Goal: Transaction & Acquisition: Obtain resource

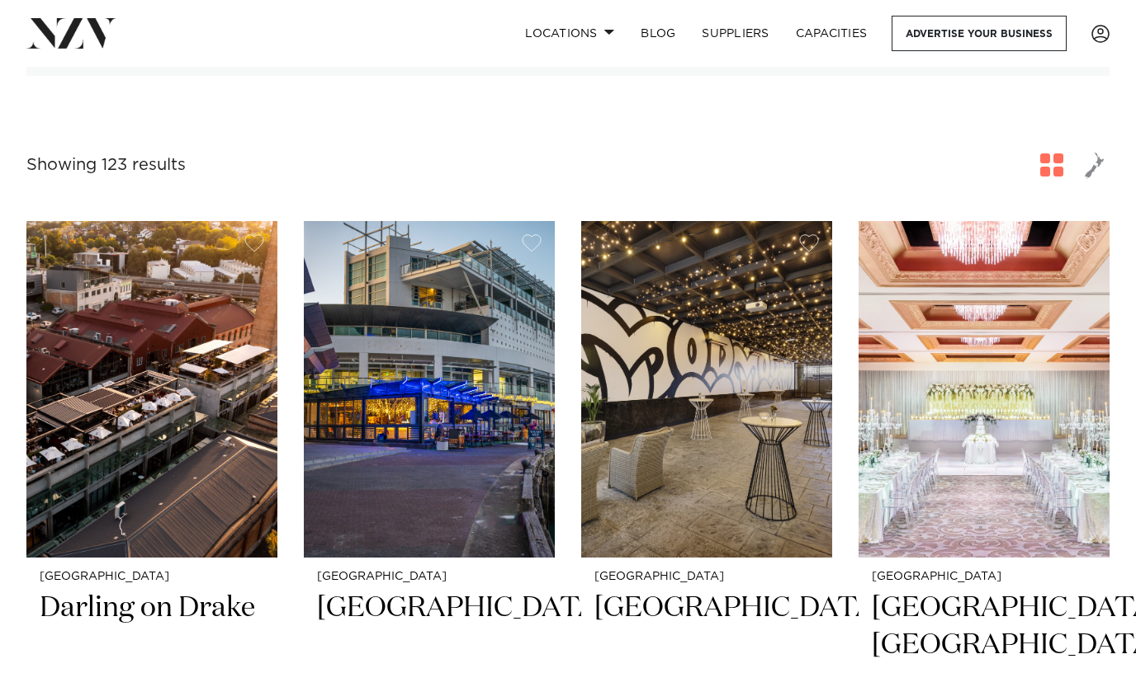
scroll to position [4195, 0]
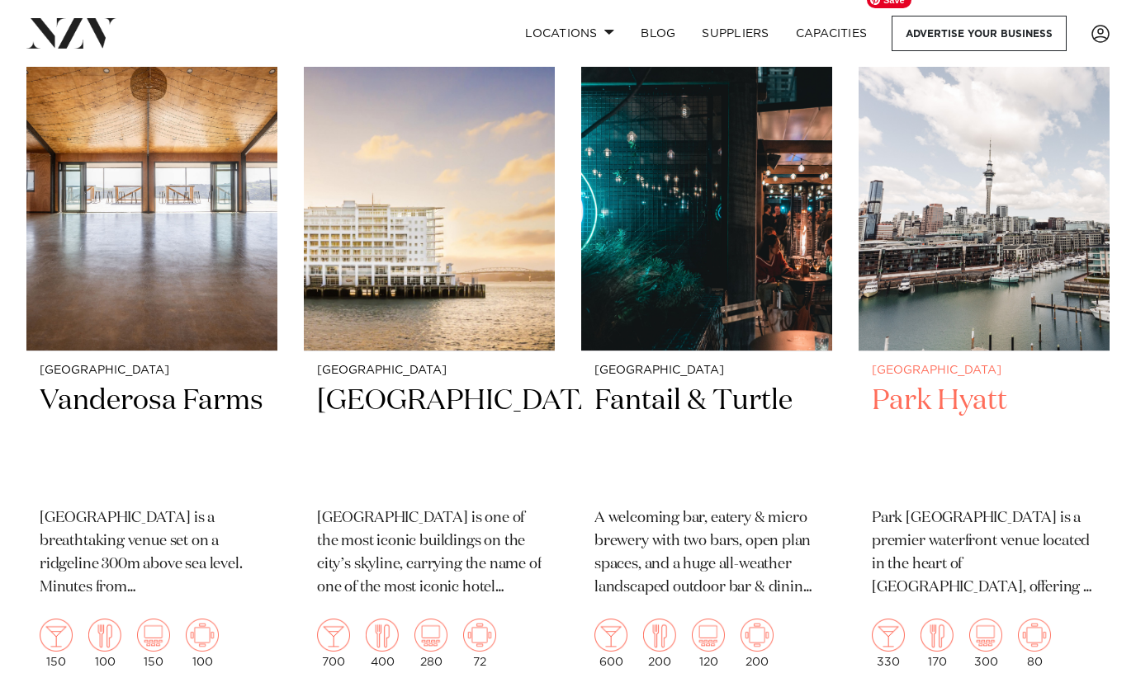
click at [939, 280] on img at bounding box center [983, 182] width 251 height 337
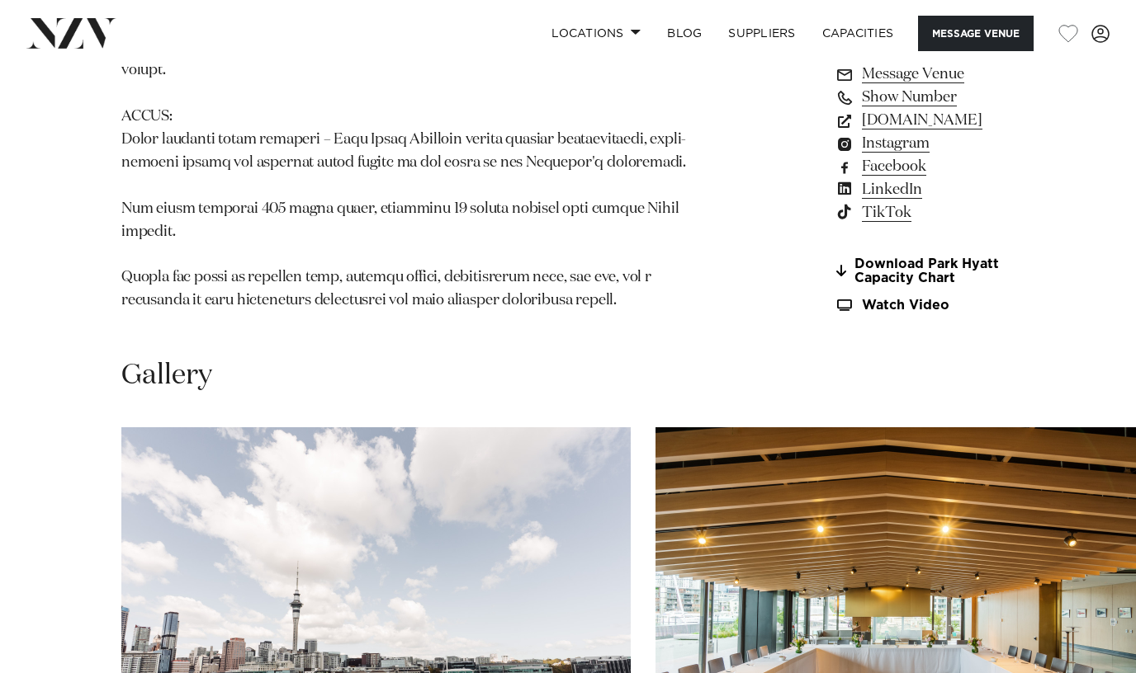
scroll to position [1592, 0]
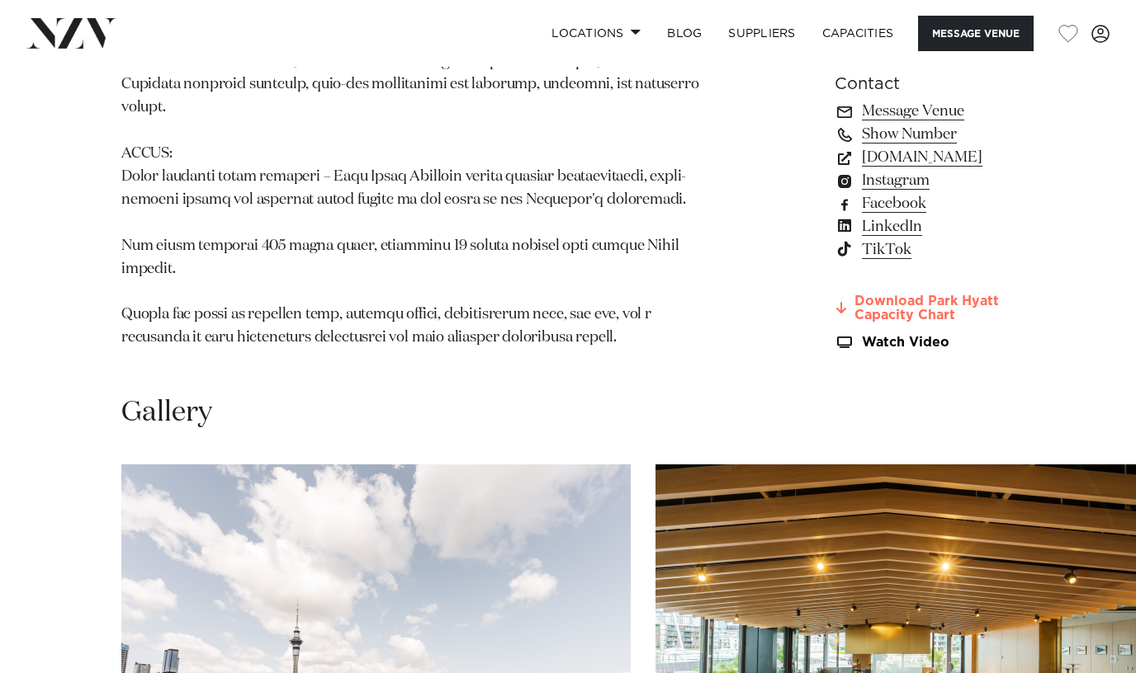
click at [834, 324] on link "Download Park Hyatt Capacity Chart" at bounding box center [924, 309] width 180 height 28
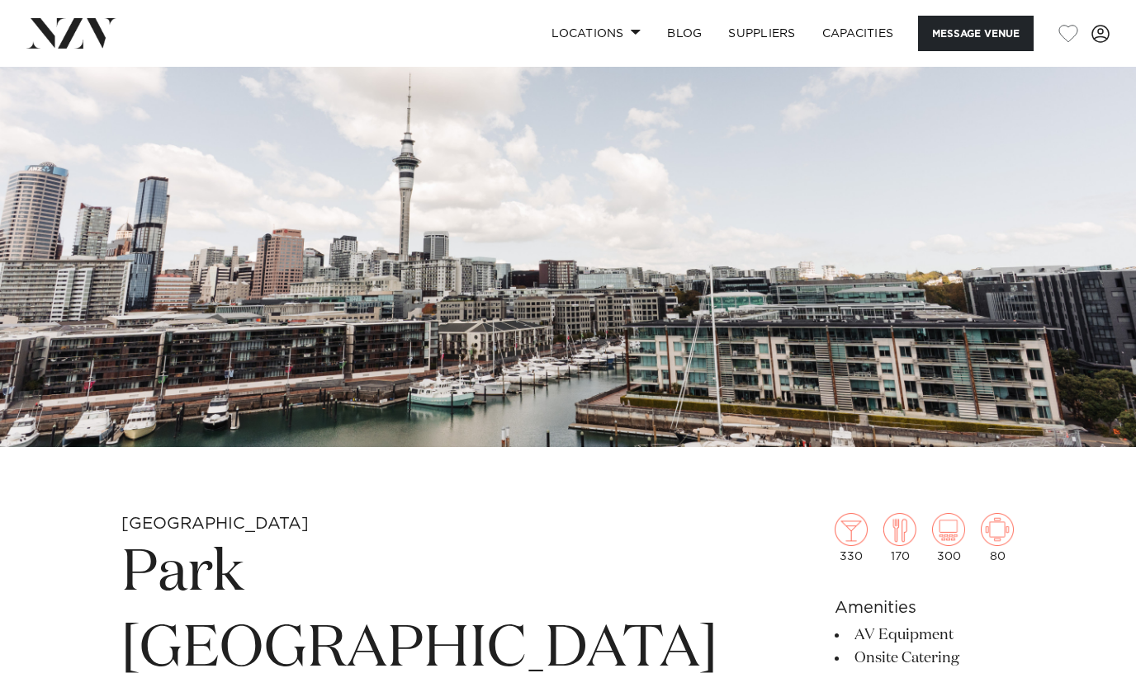
scroll to position [0, 0]
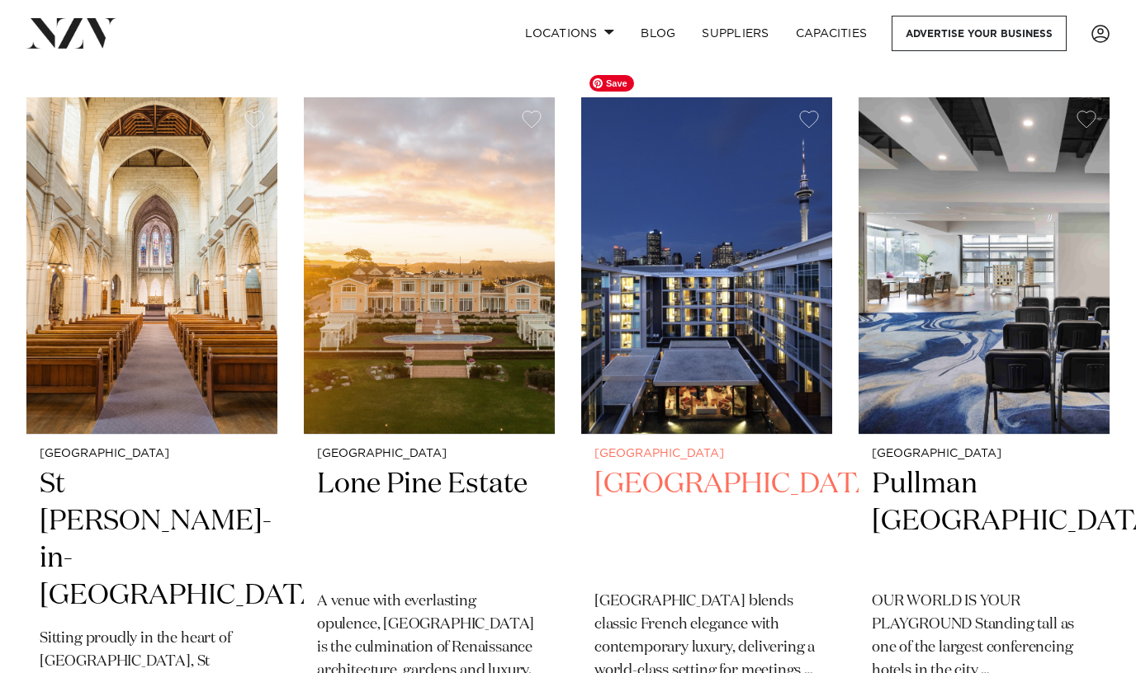
scroll to position [4859, 0]
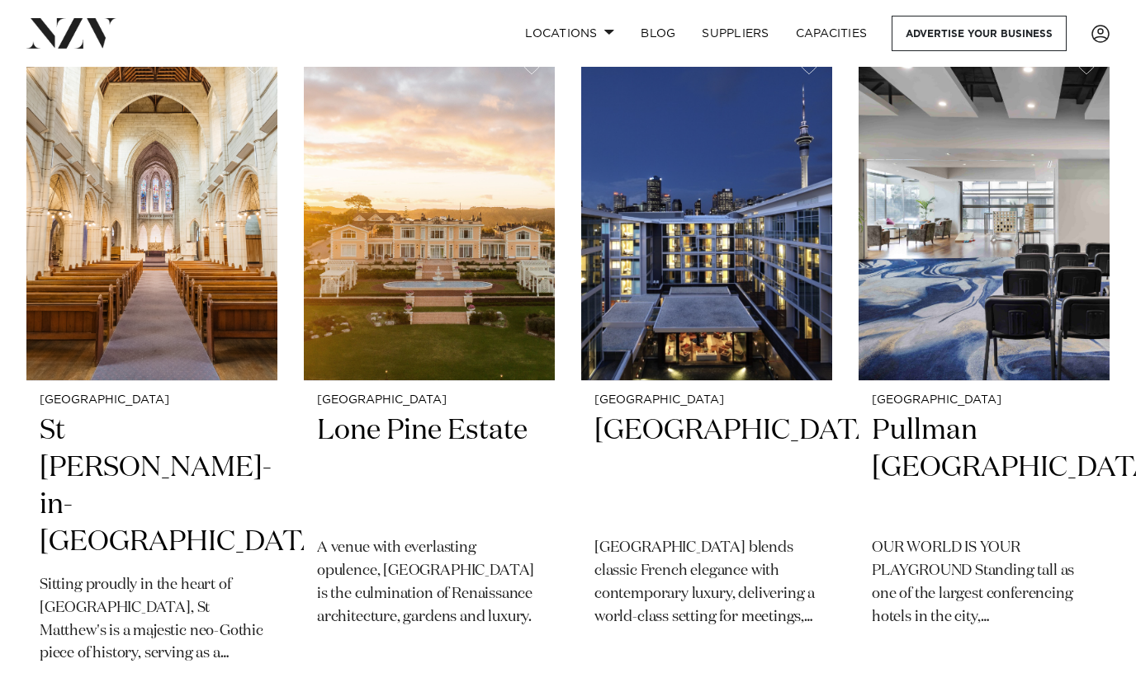
click at [328, 17] on div "Locations Auckland Wellington Christchurch Queenstown Hamilton Northland Bay of…" at bounding box center [567, 33] width 1109 height 35
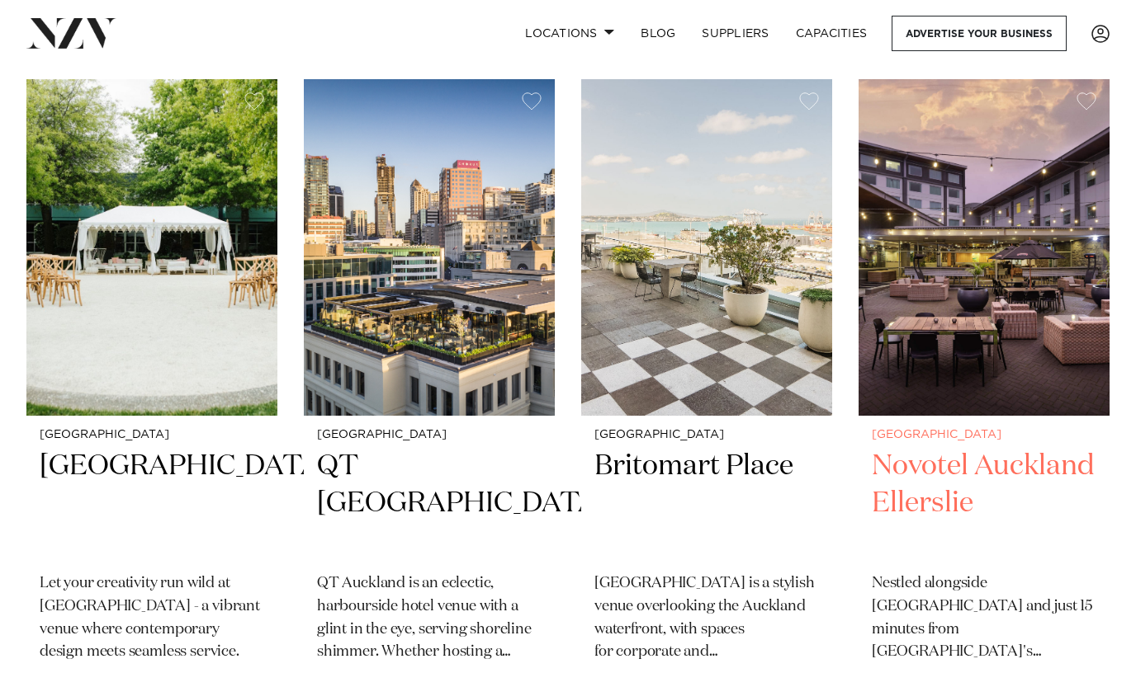
scroll to position [5571, 0]
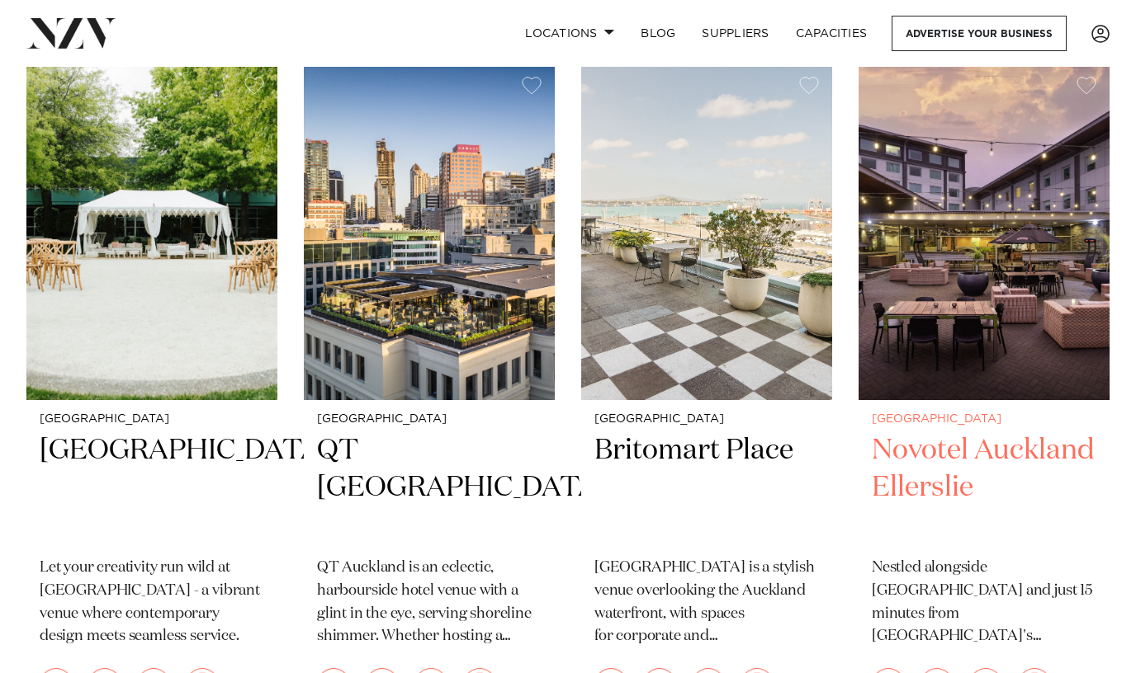
click at [956, 432] on h2 "Novotel Auckland Ellerslie" at bounding box center [984, 487] width 224 height 111
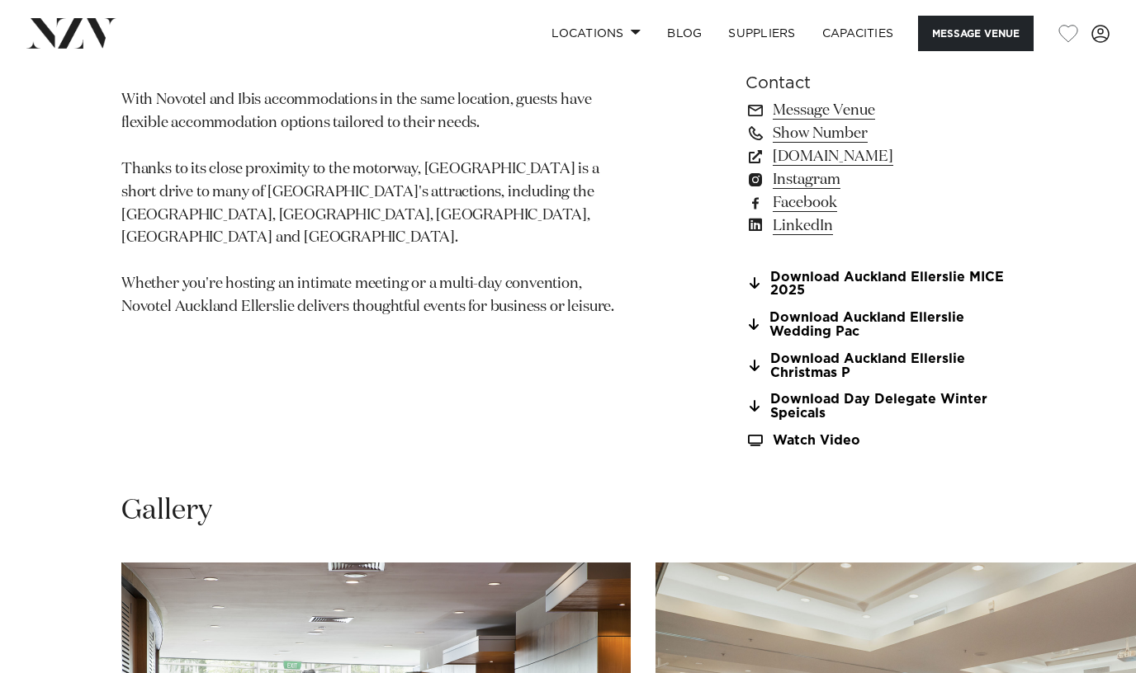
scroll to position [1217, 0]
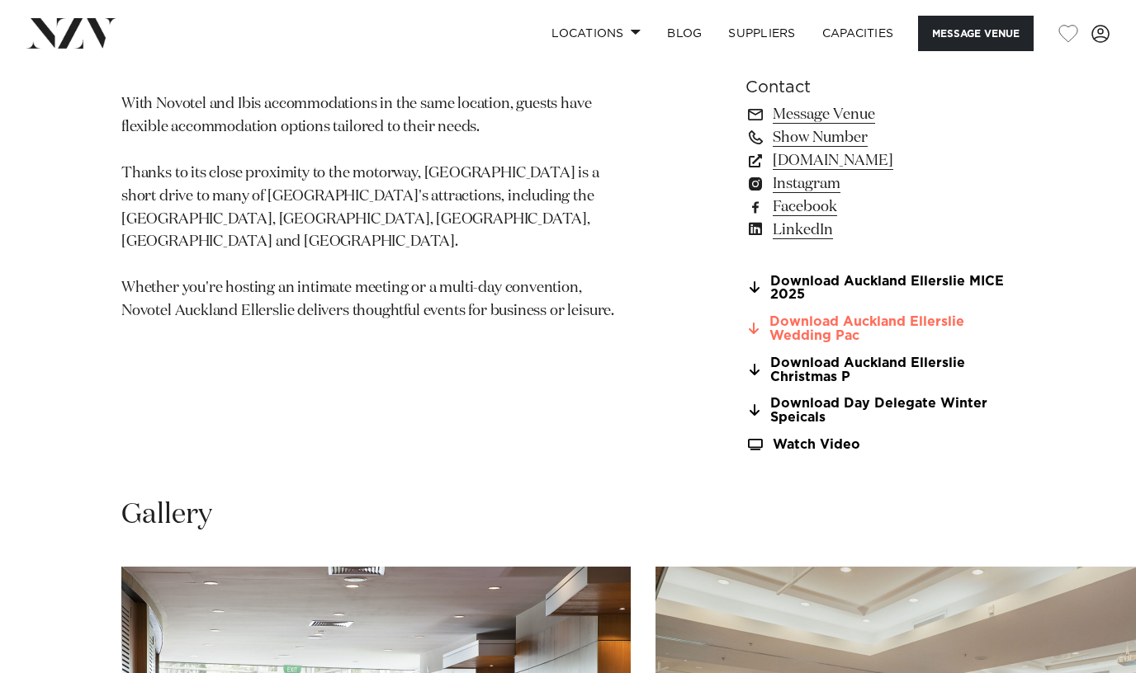
click at [823, 328] on link "Download Auckland Ellerslie Wedding Pac" at bounding box center [879, 329] width 269 height 28
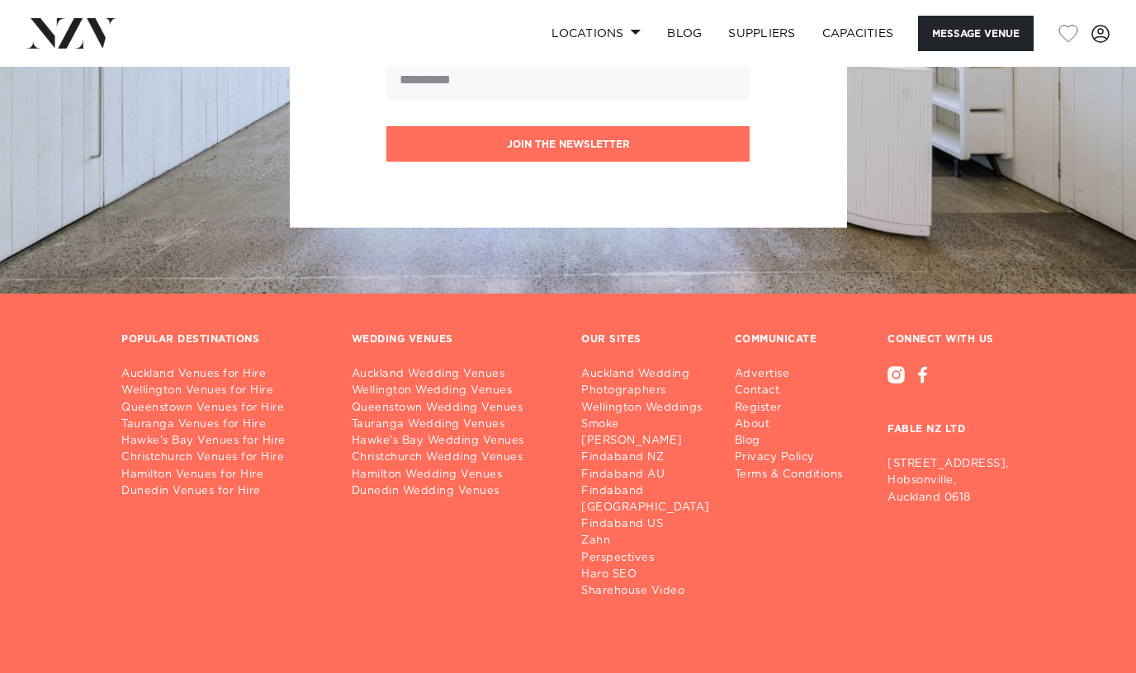
scroll to position [4494, 0]
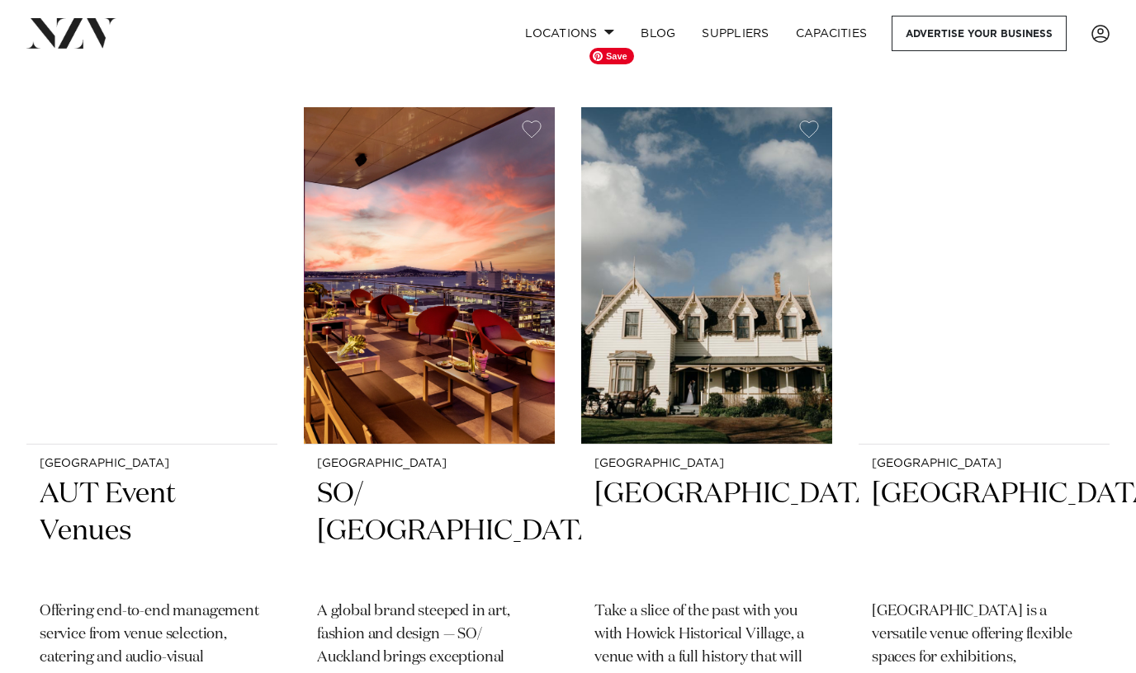
scroll to position [8305, 0]
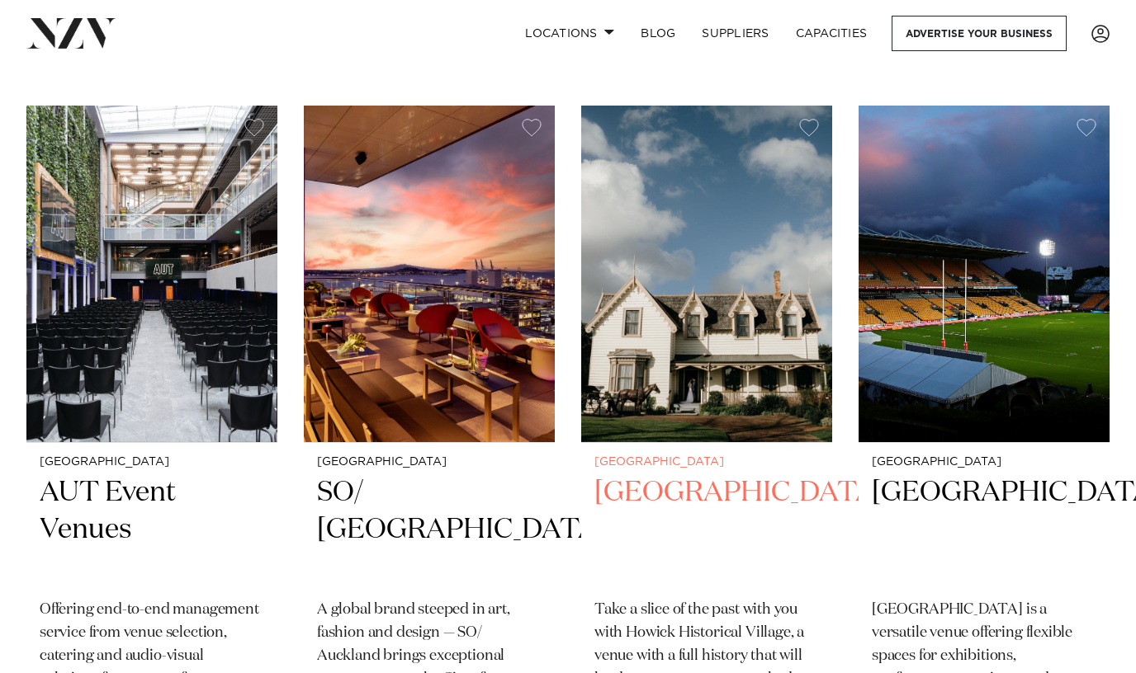
click at [728, 475] on h2 "Howick Historical Village" at bounding box center [706, 530] width 224 height 111
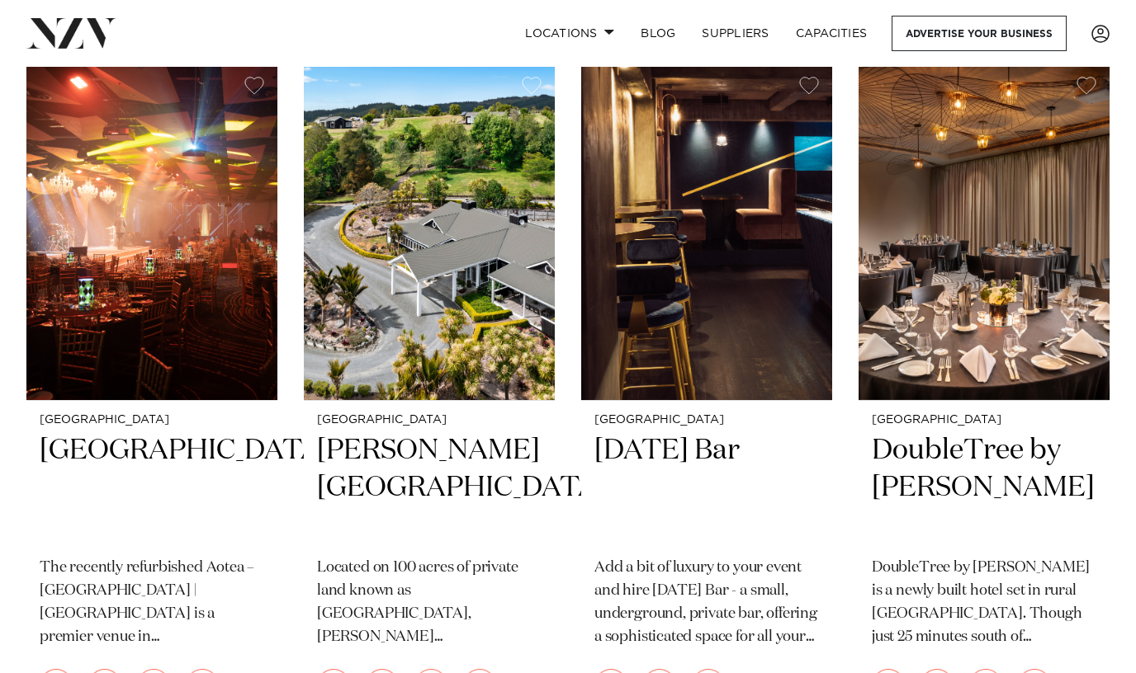
scroll to position [2113, 0]
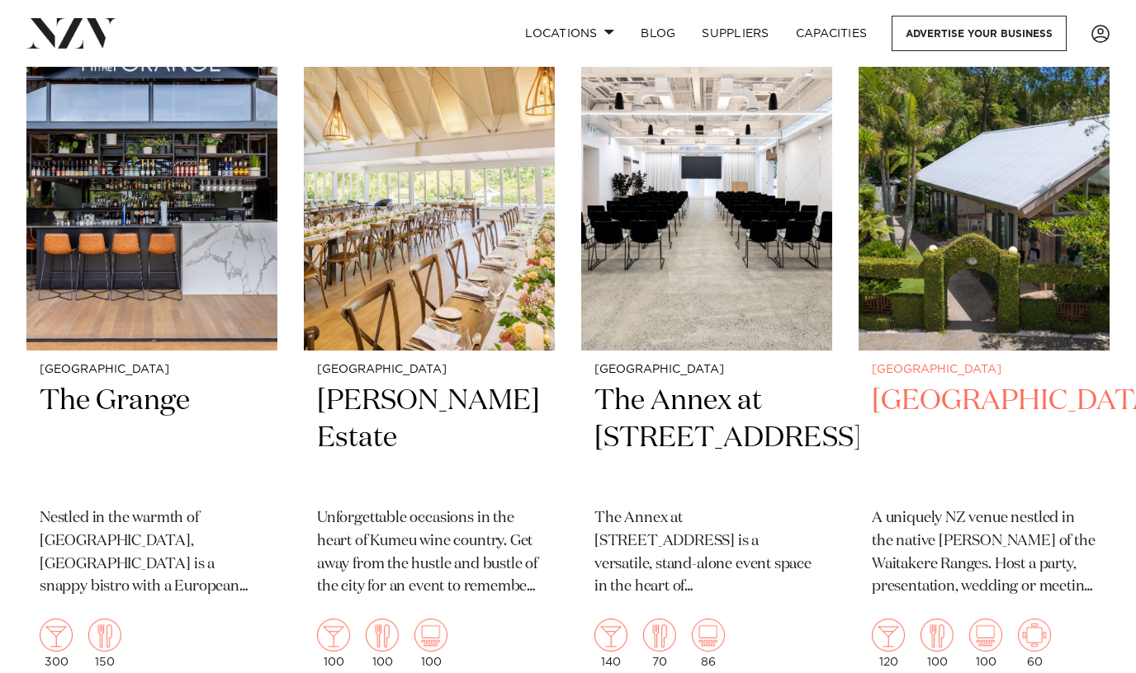
click at [914, 383] on h2 "[GEOGRAPHIC_DATA]" at bounding box center [984, 438] width 224 height 111
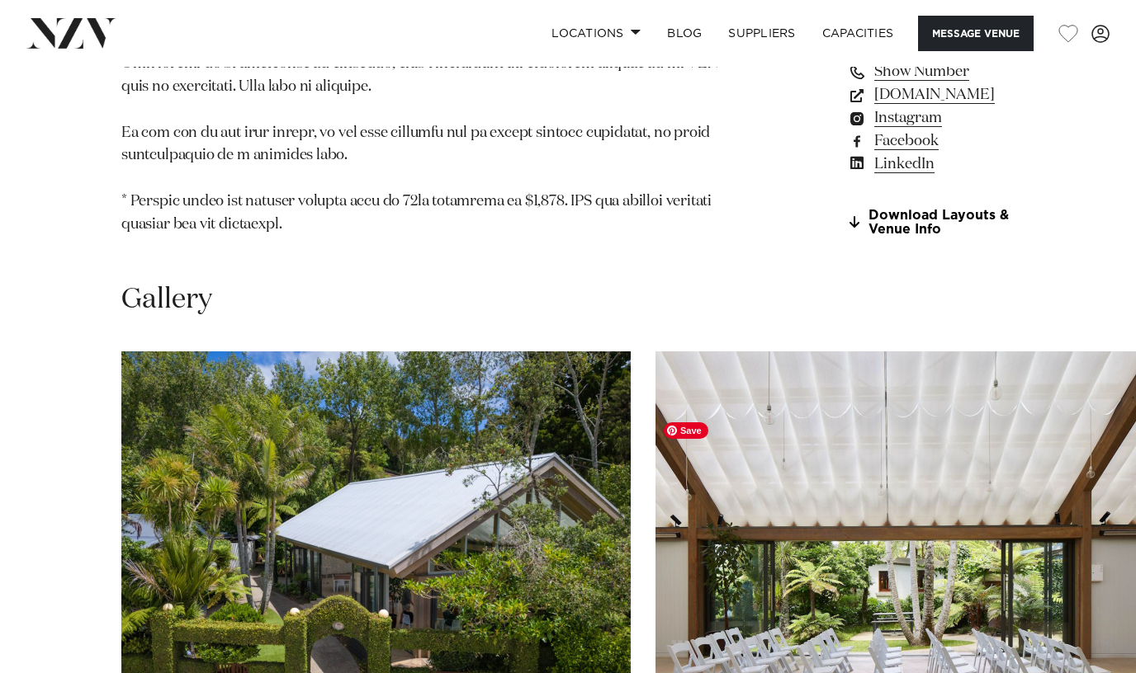
scroll to position [1717, 0]
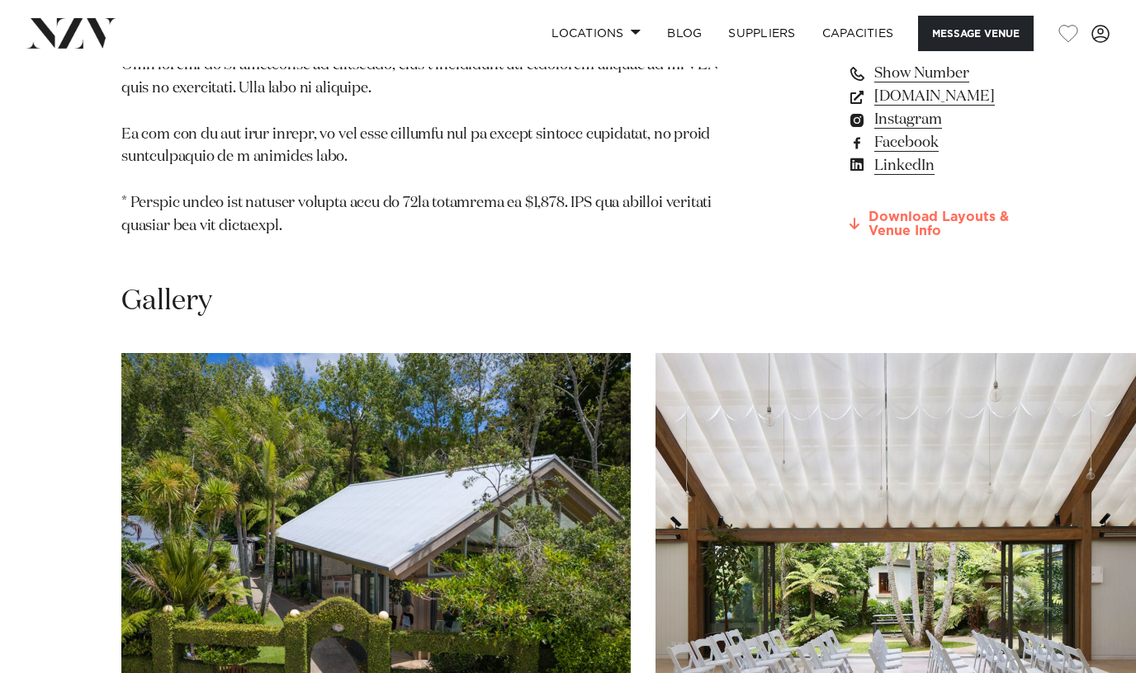
click at [884, 239] on link "Download Layouts & Venue Info" at bounding box center [936, 224] width 179 height 28
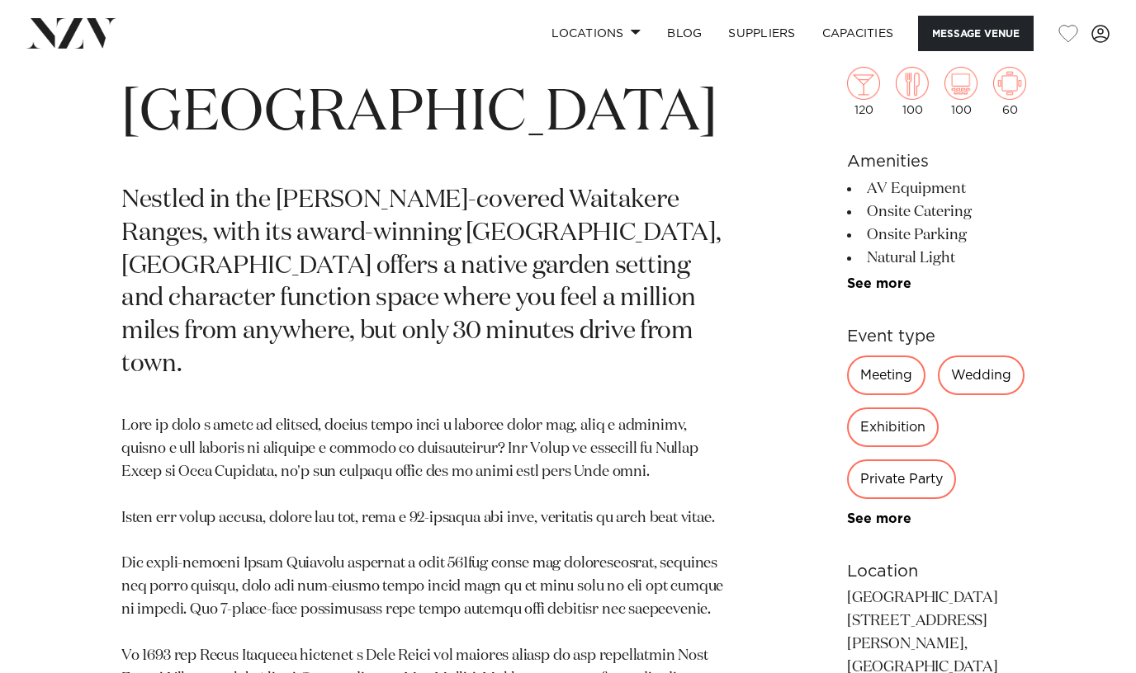
scroll to position [0, 0]
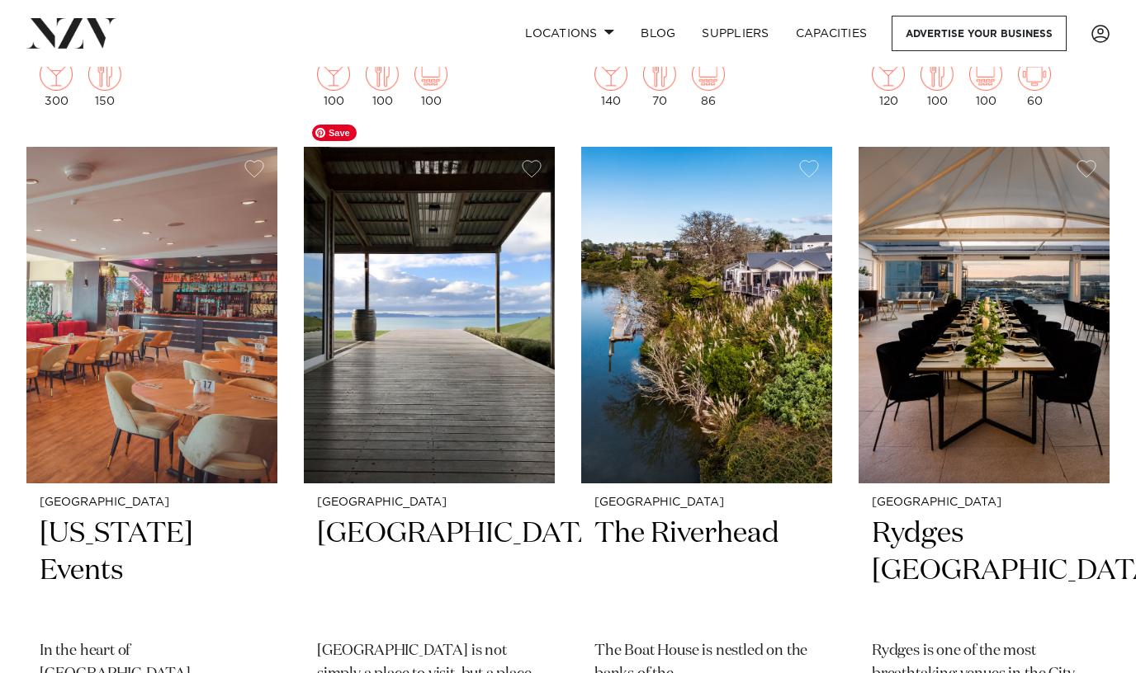
scroll to position [2698, 0]
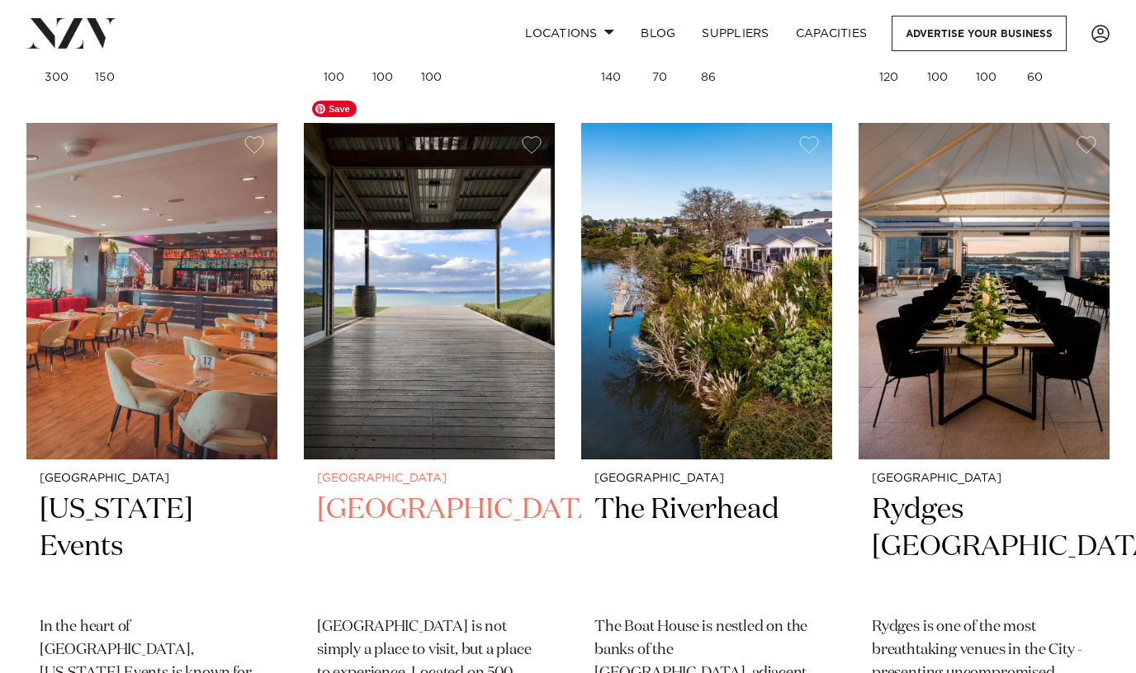
click at [456, 370] on img at bounding box center [429, 291] width 251 height 337
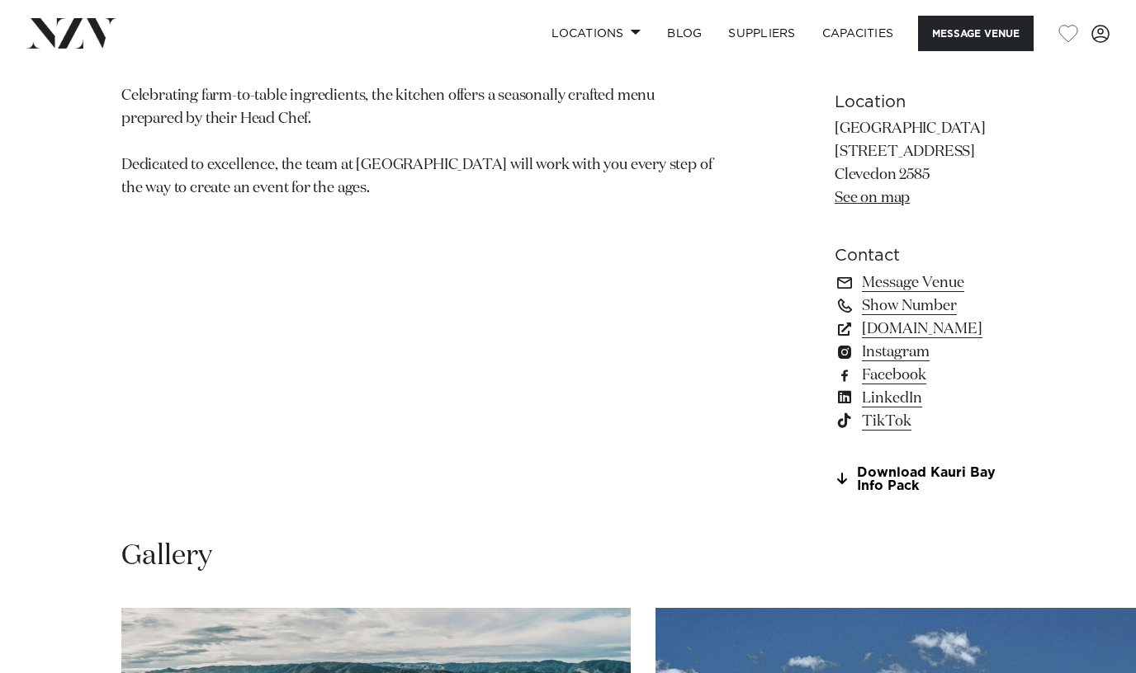
scroll to position [1160, 0]
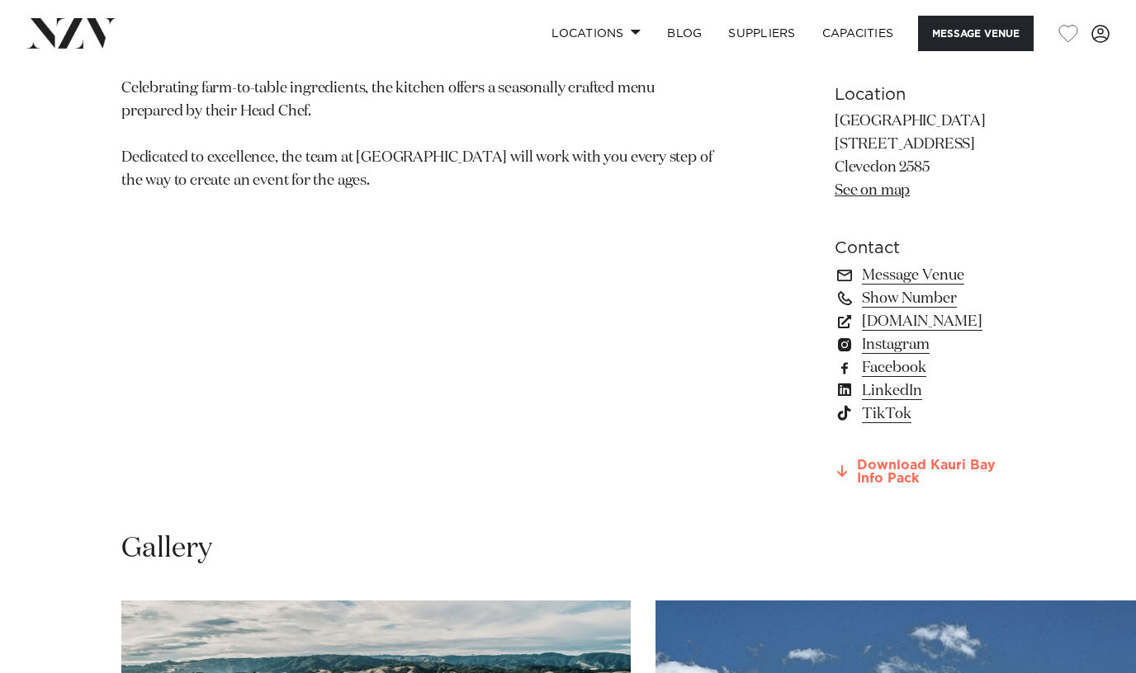
click at [841, 459] on link "Download Kauri Bay Info Pack" at bounding box center [924, 473] width 180 height 28
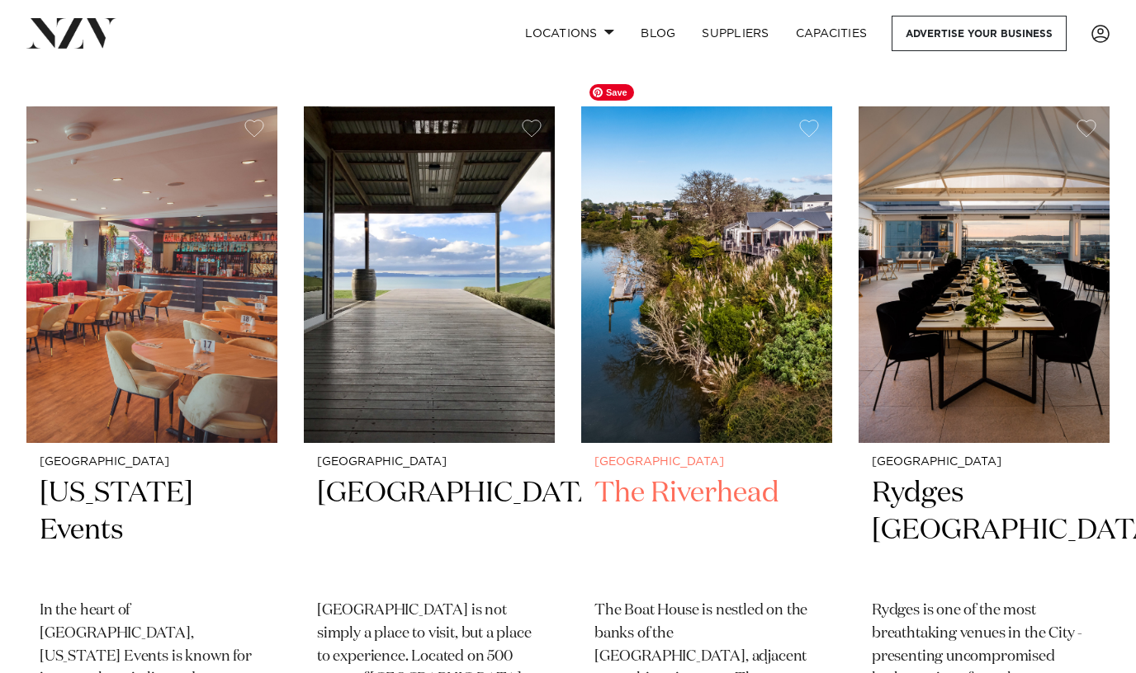
scroll to position [2707, 0]
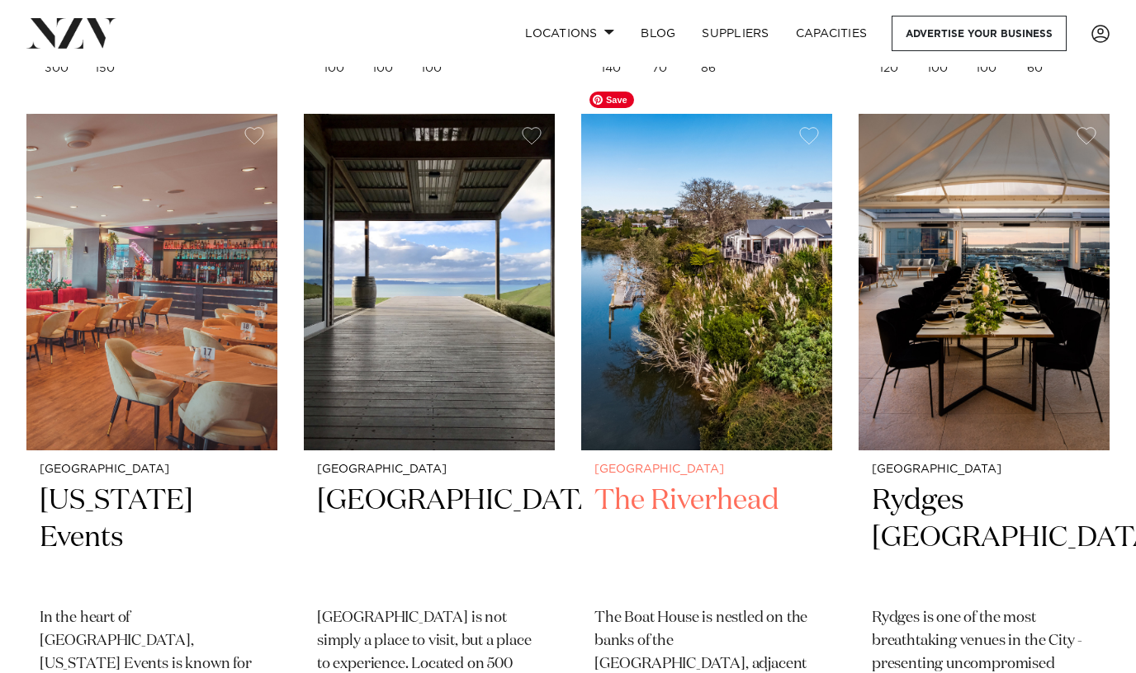
click at [702, 229] on img at bounding box center [706, 282] width 251 height 337
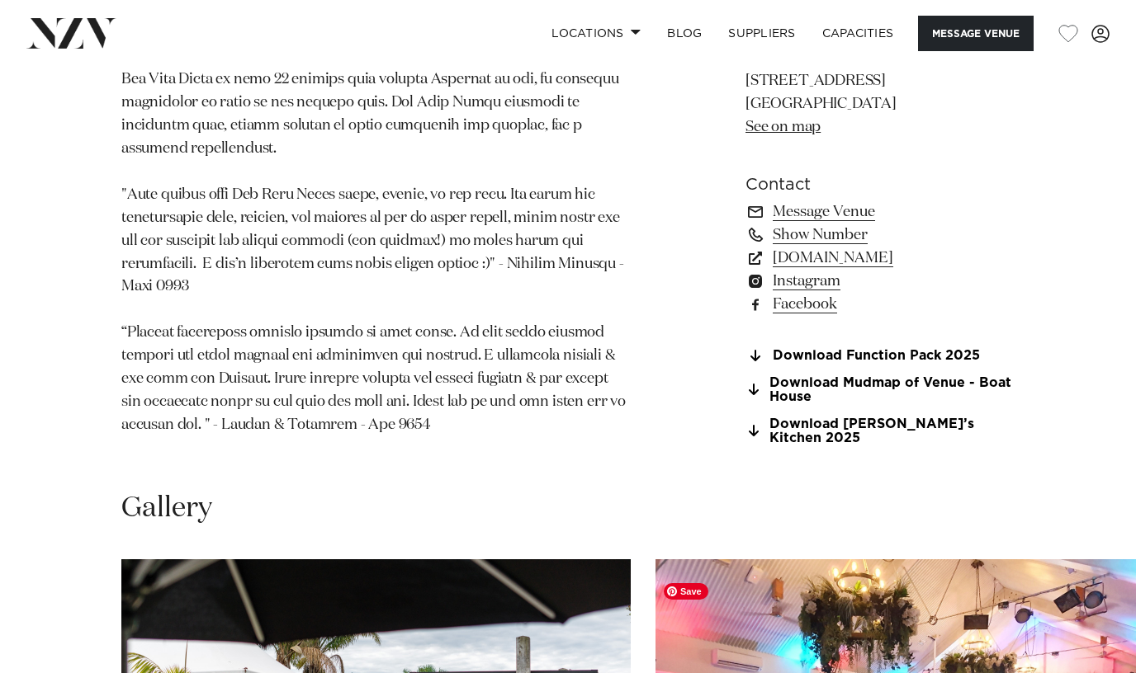
scroll to position [1118, 0]
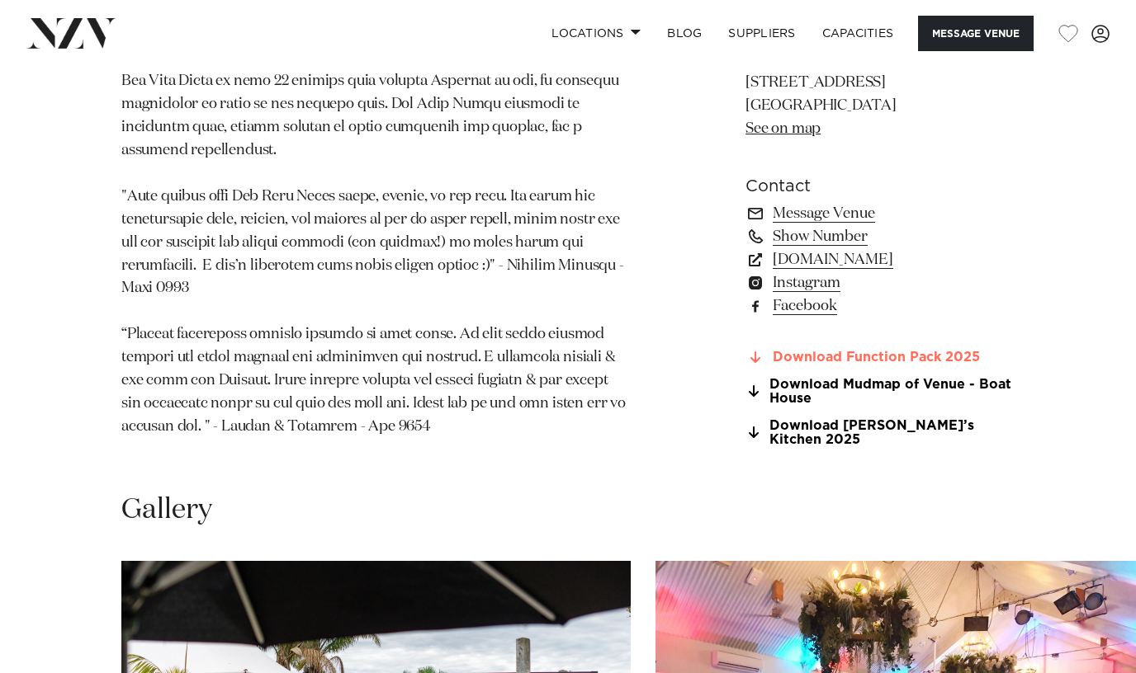
click at [860, 366] on link "Download Function Pack 2025" at bounding box center [879, 358] width 269 height 15
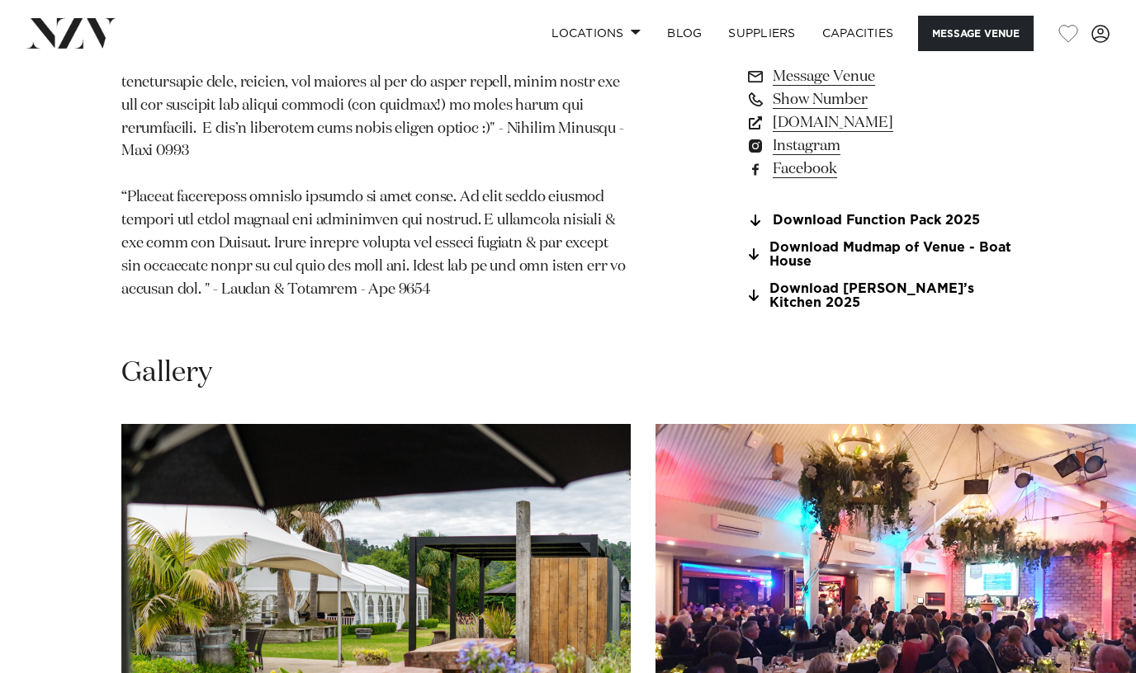
scroll to position [1259, 0]
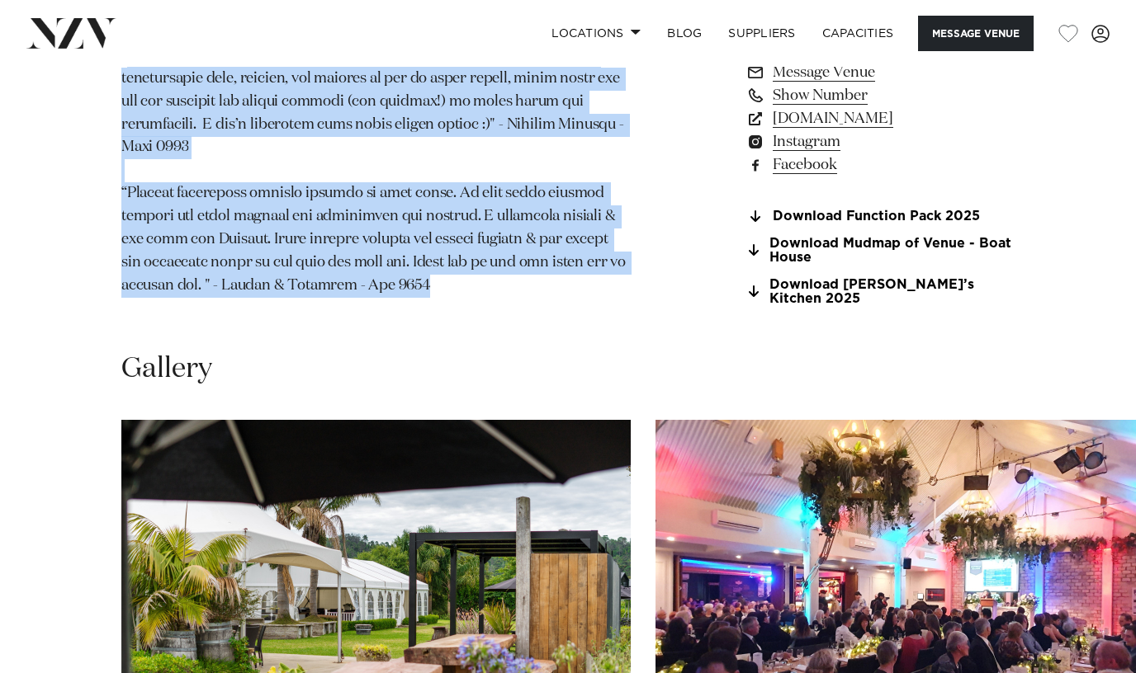
drag, startPoint x: 438, startPoint y: 318, endPoint x: 125, endPoint y: 81, distance: 393.0
click at [125, 81] on p at bounding box center [374, 32] width 507 height 529
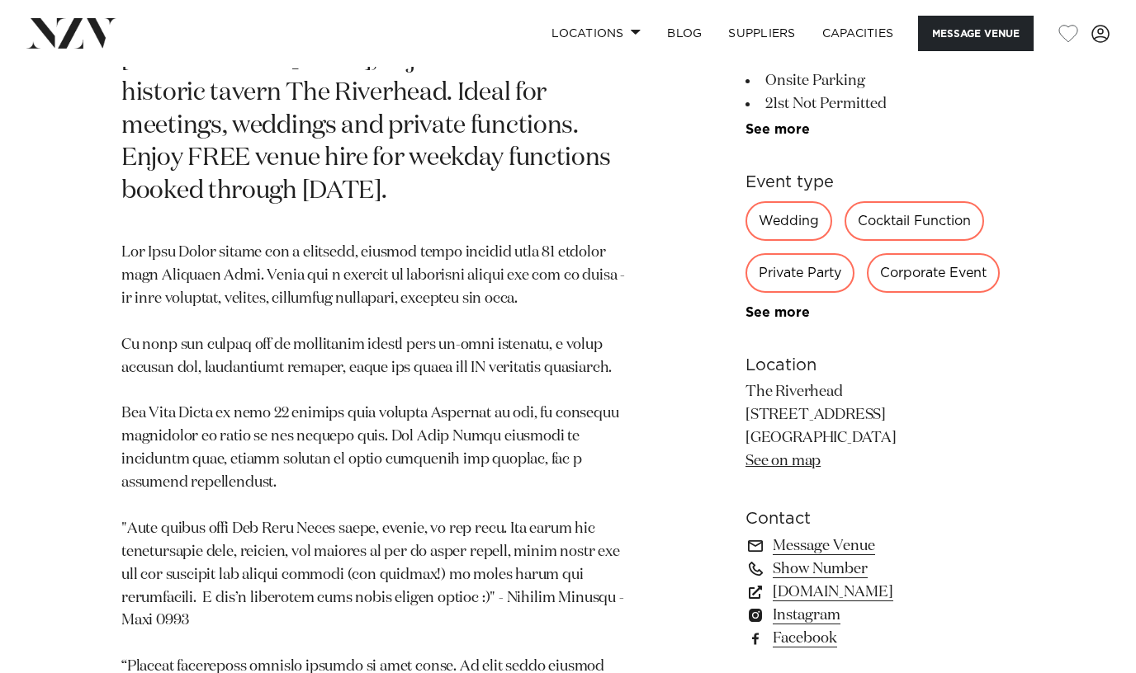
scroll to position [750, 0]
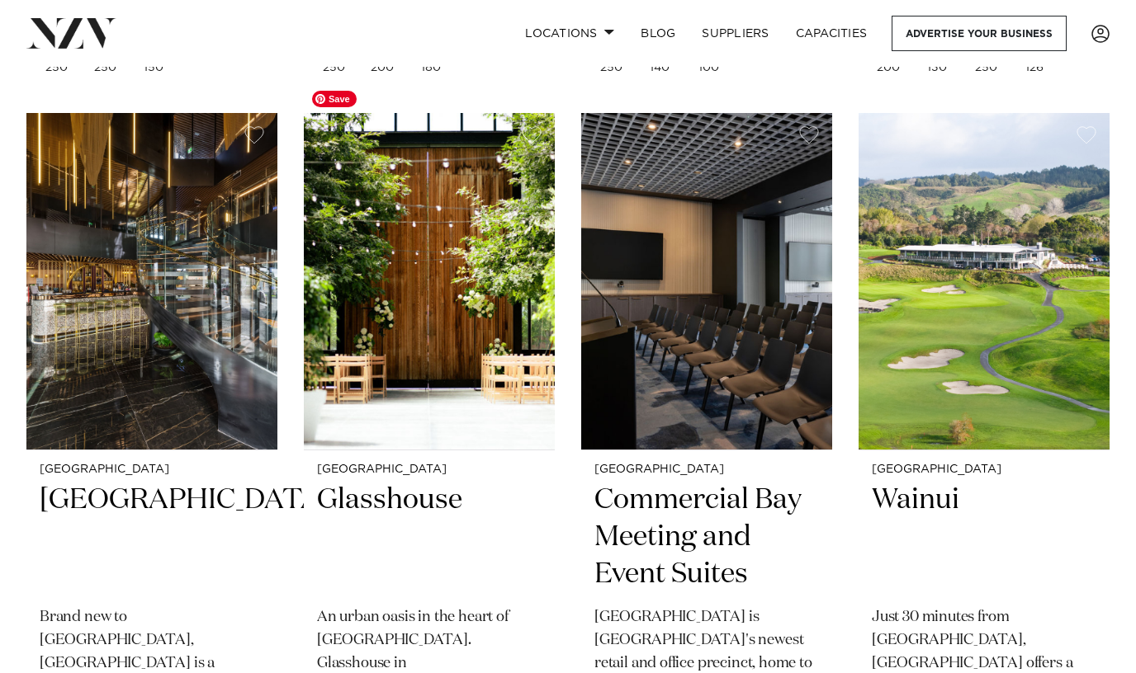
scroll to position [3411, 0]
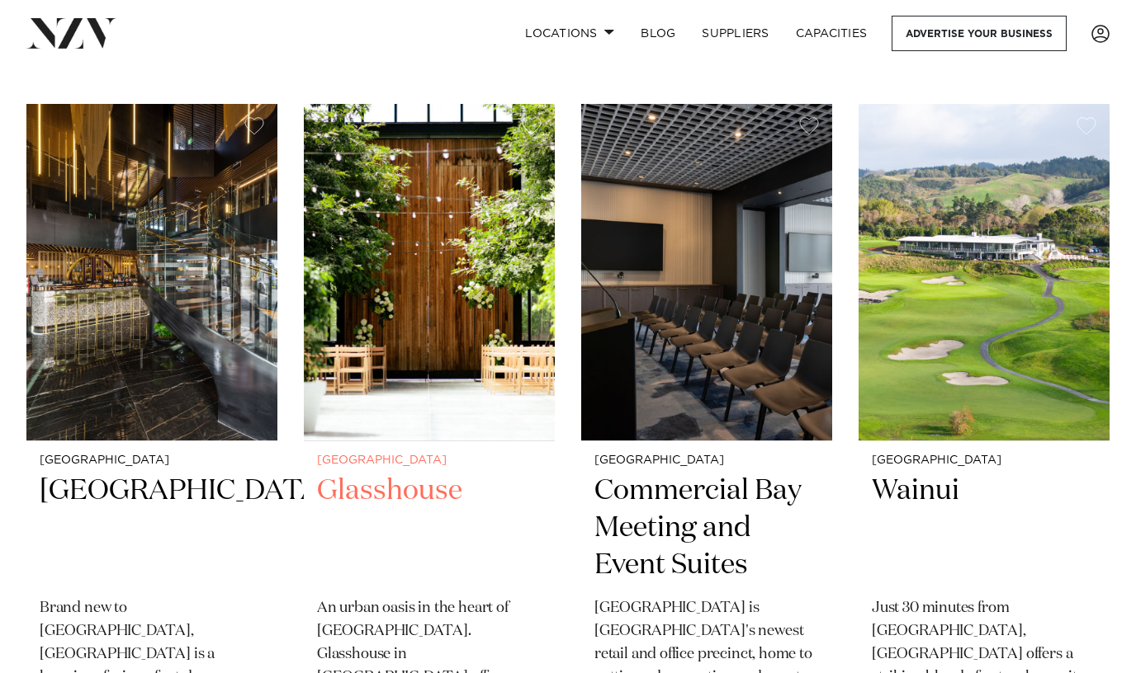
click at [402, 473] on h2 "Glasshouse" at bounding box center [429, 528] width 224 height 111
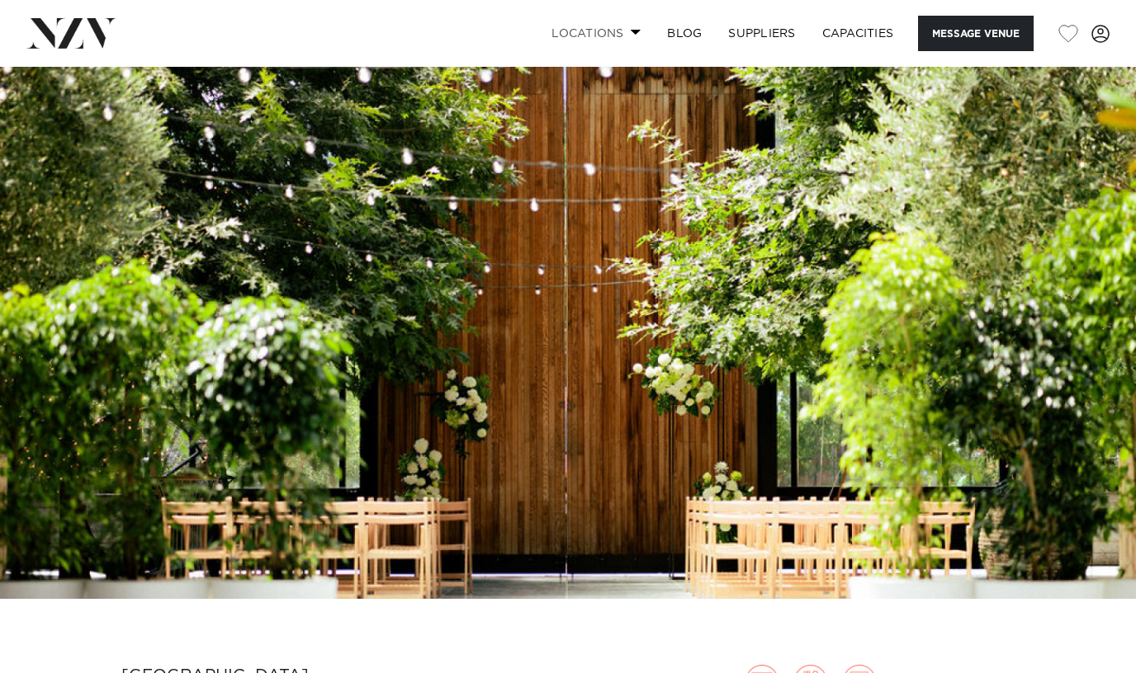
click at [607, 26] on link "Locations" at bounding box center [596, 33] width 116 height 35
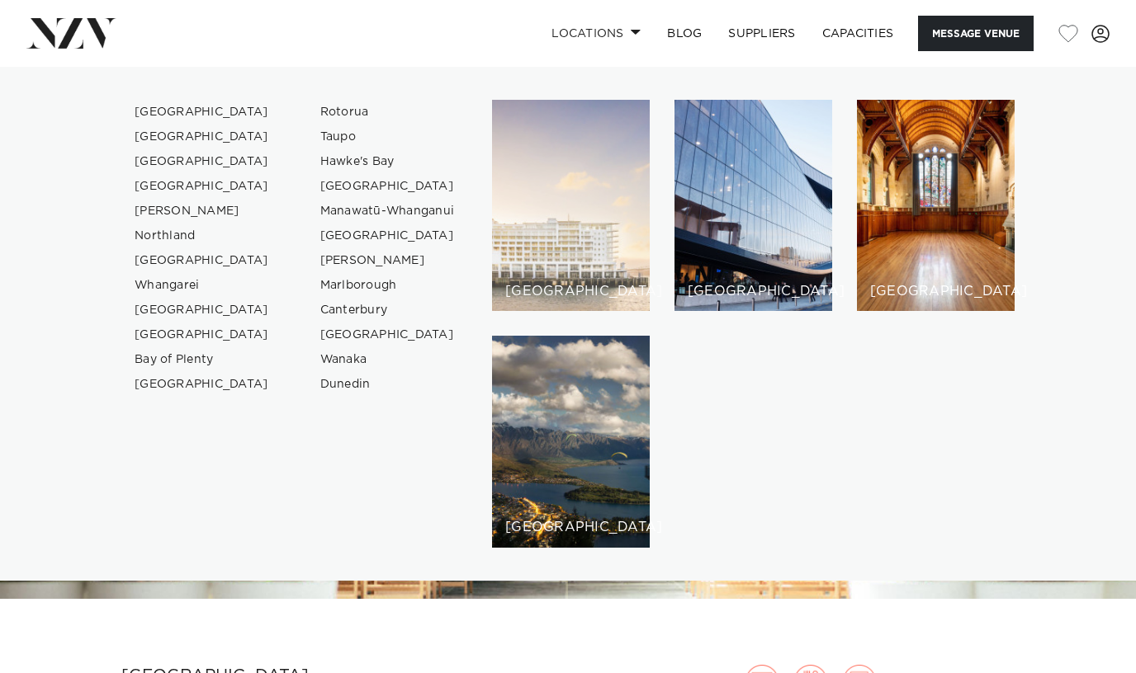
click at [563, 199] on div "[GEOGRAPHIC_DATA]" at bounding box center [571, 205] width 158 height 211
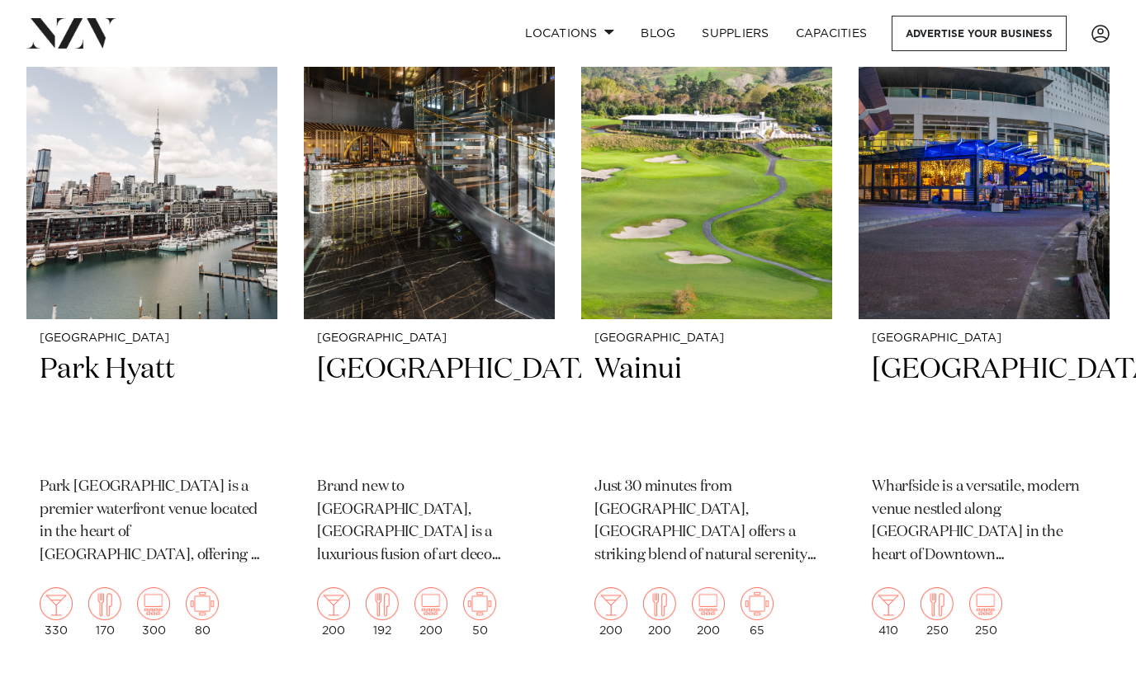
scroll to position [745, 0]
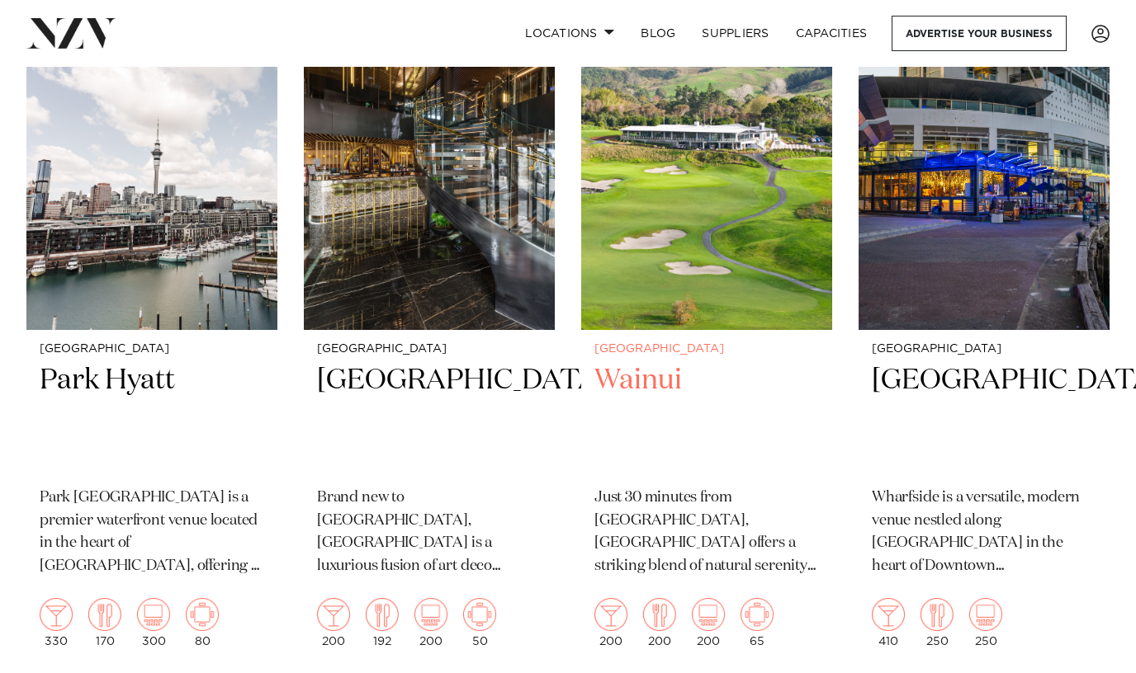
click at [680, 220] on img at bounding box center [706, 161] width 251 height 337
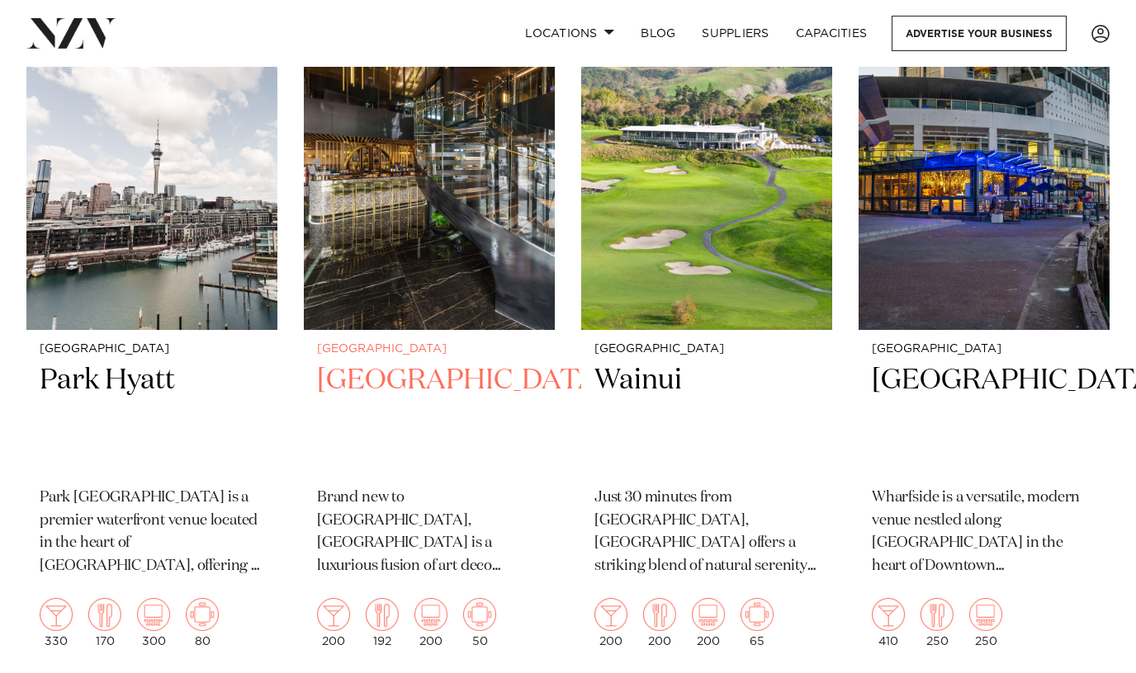
click at [376, 362] on h2 "SOHO Hotel Auckland" at bounding box center [429, 417] width 224 height 111
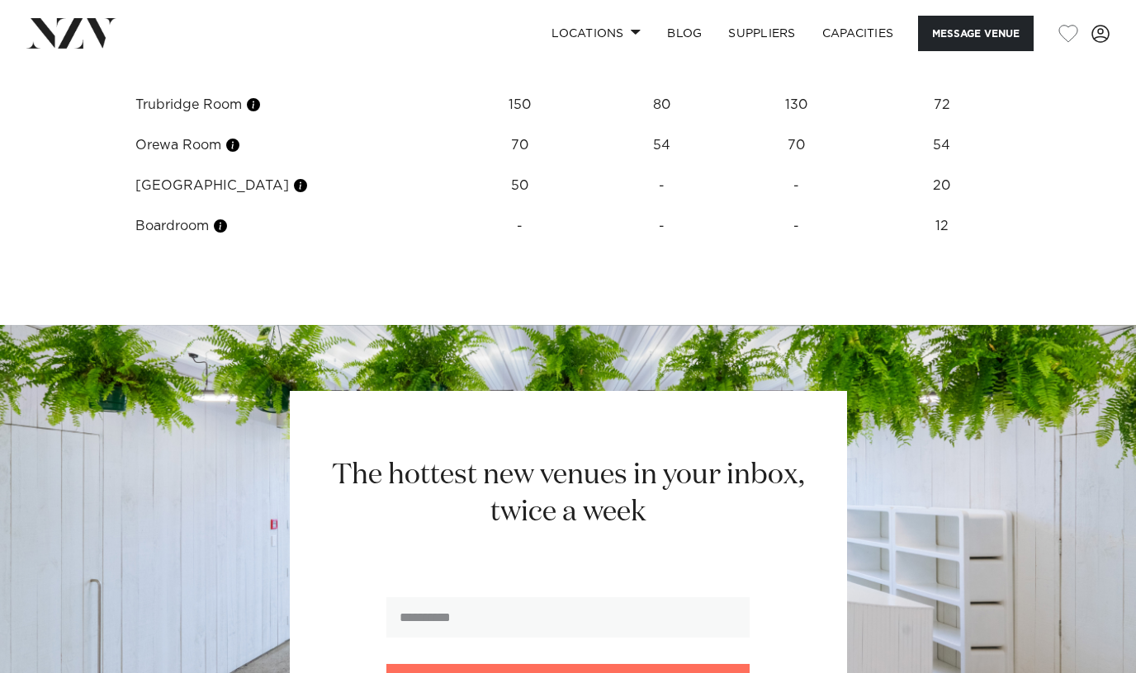
scroll to position [2276, 0]
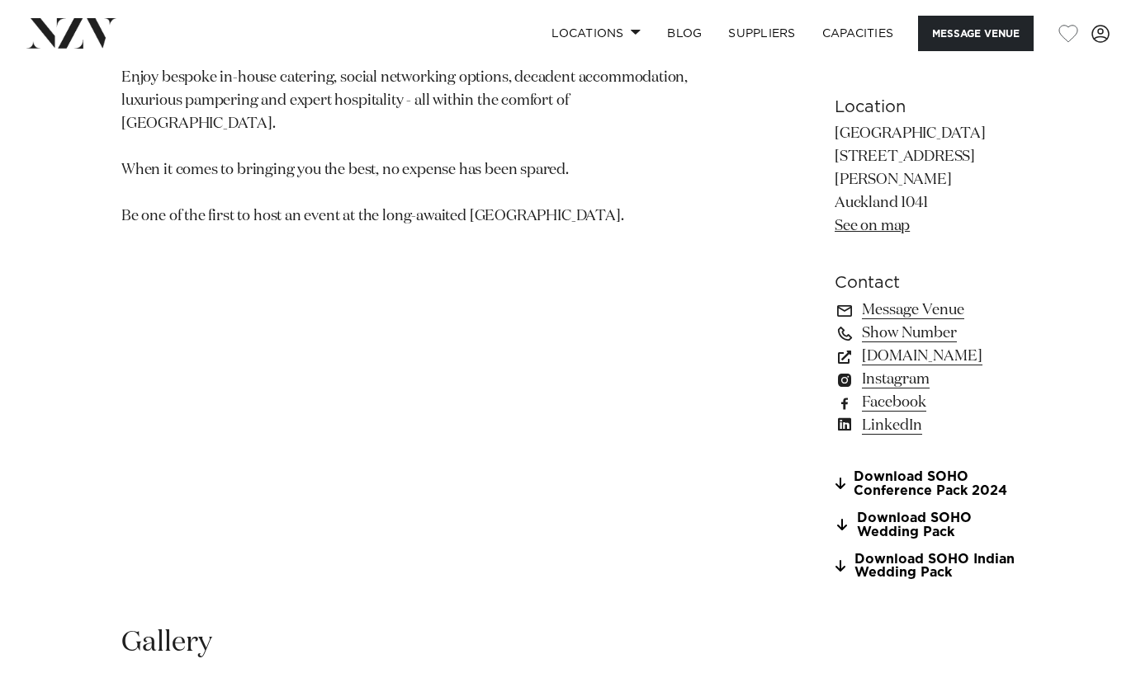
scroll to position [1147, 0]
click at [886, 513] on link "Download SOHO Wedding Pack" at bounding box center [924, 527] width 180 height 28
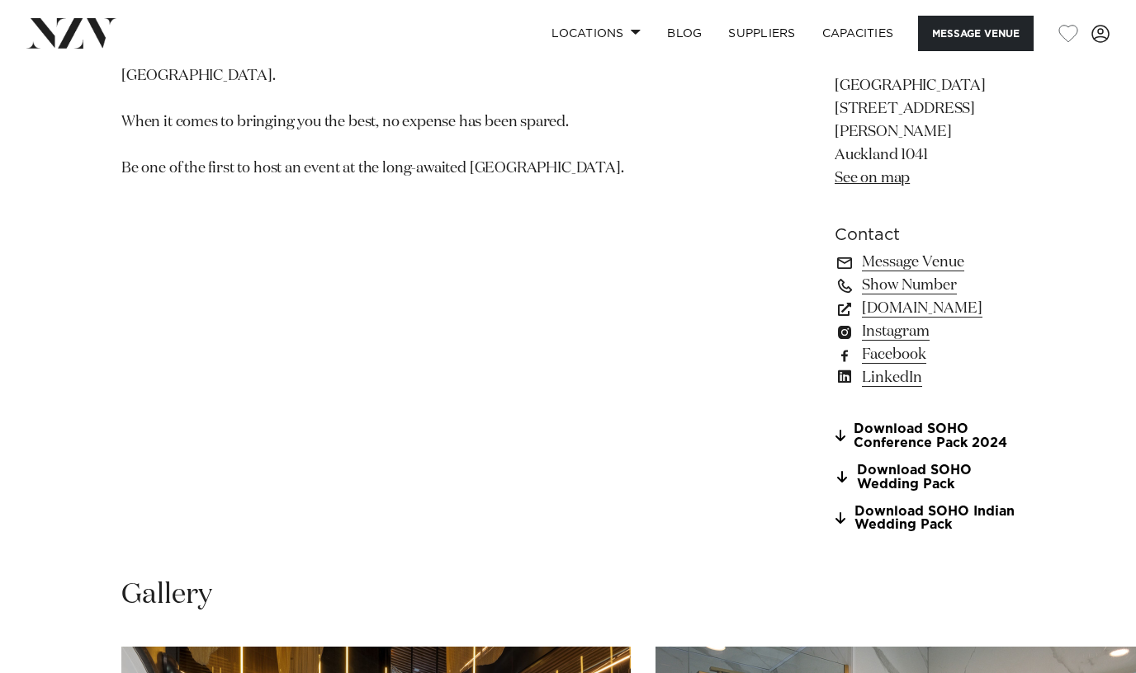
scroll to position [1214, 0]
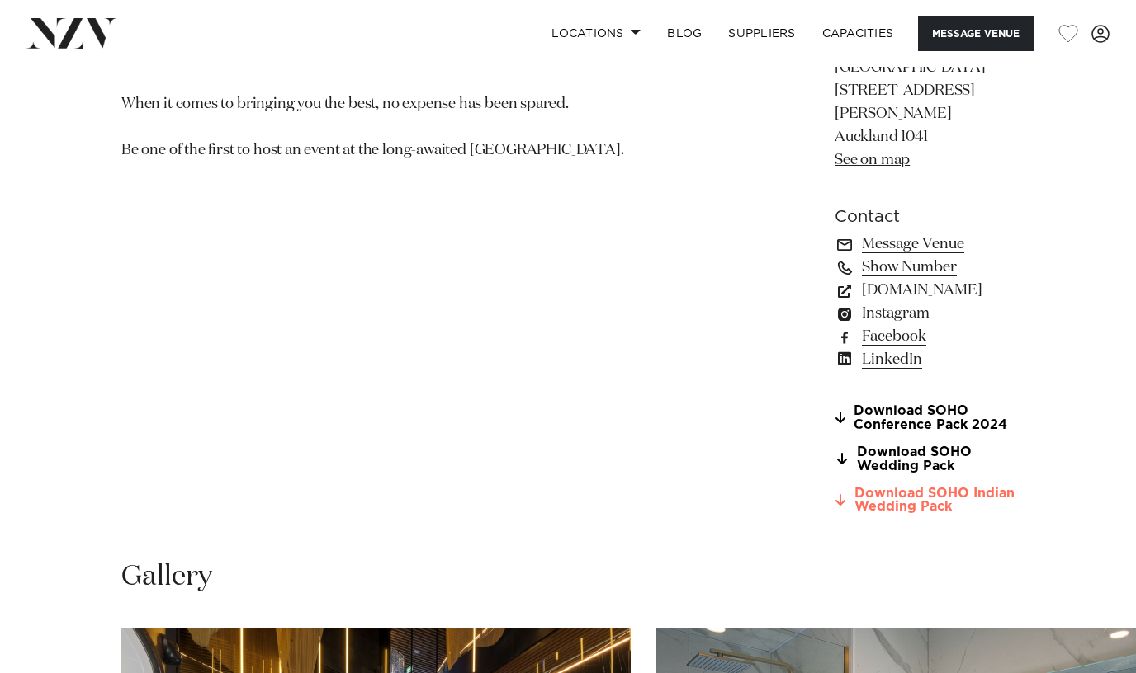
click at [862, 487] on link "Download SOHO Indian Wedding Pack" at bounding box center [924, 501] width 180 height 28
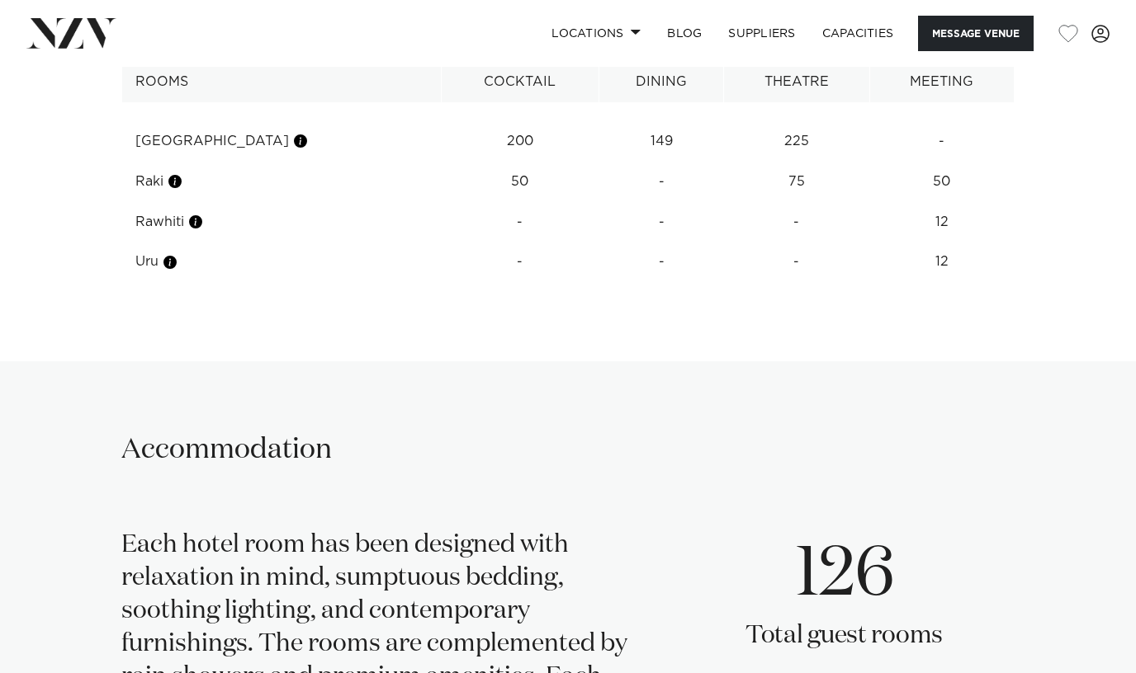
scroll to position [2418, 0]
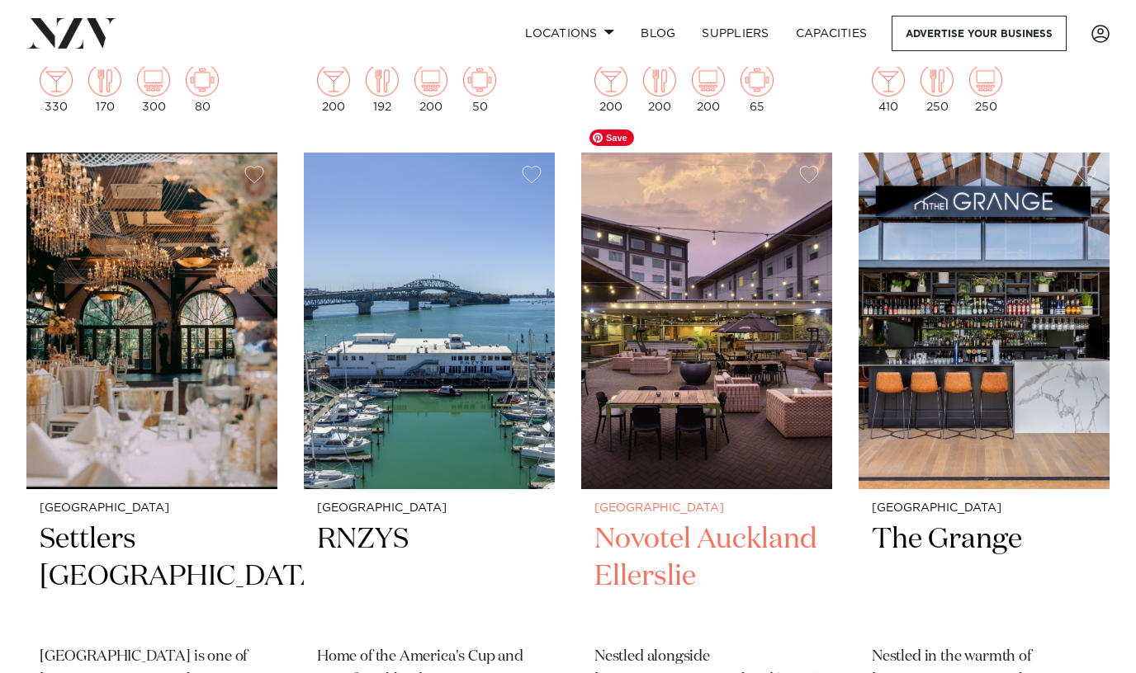
scroll to position [1279, 0]
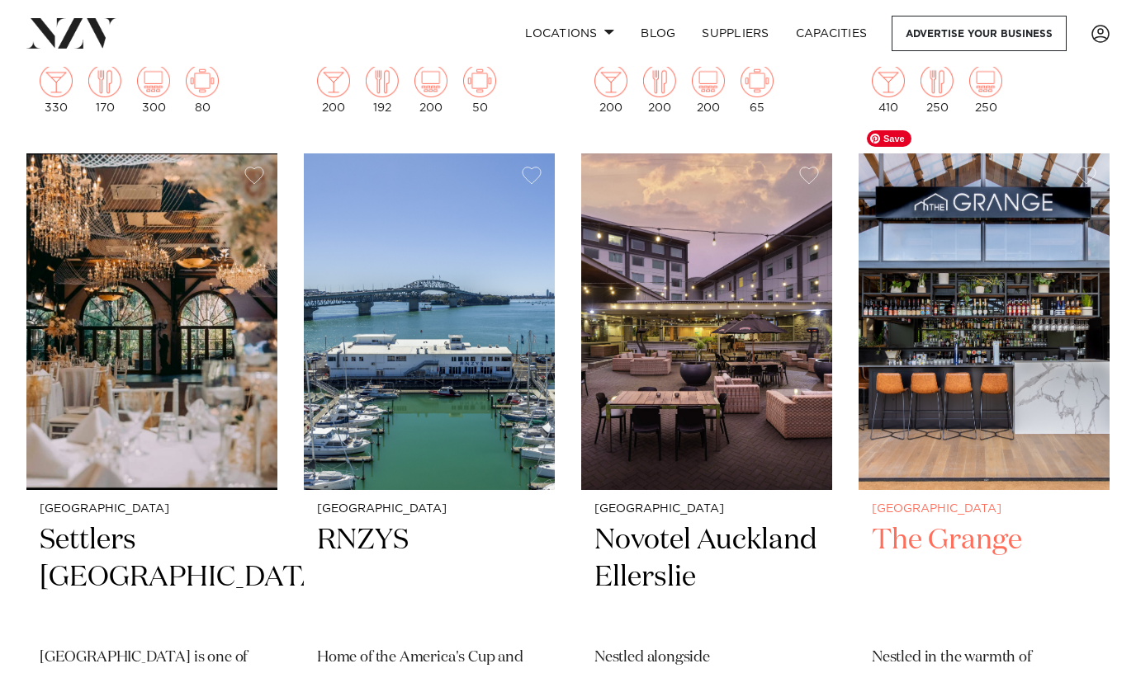
click at [921, 403] on img at bounding box center [983, 322] width 251 height 337
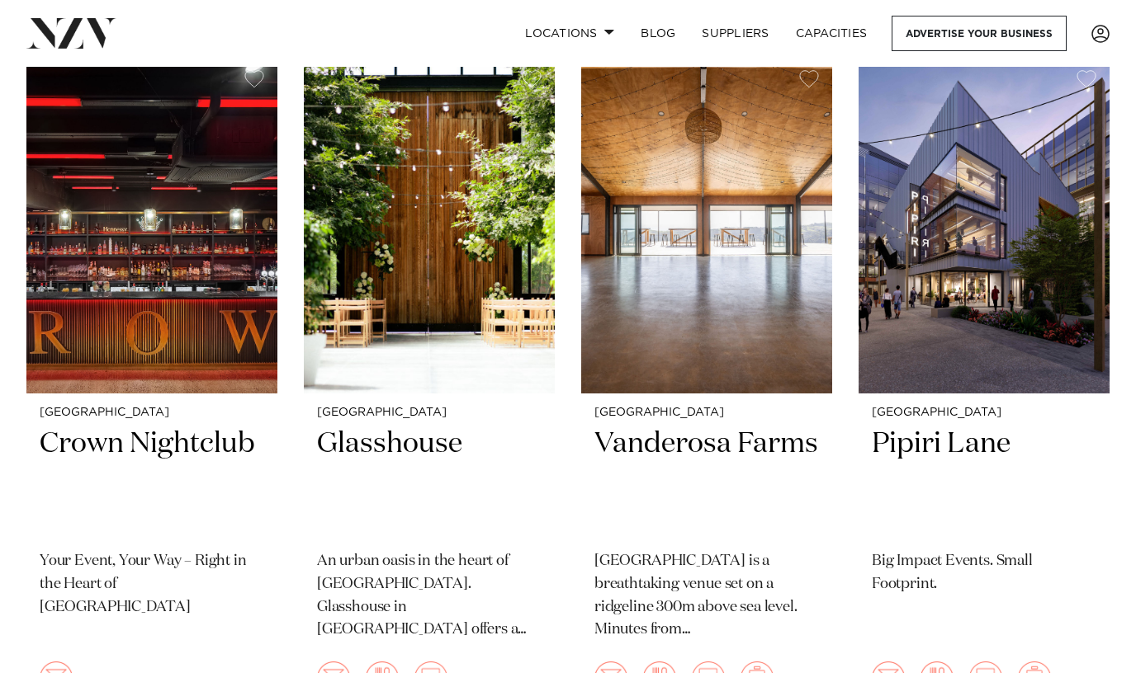
scroll to position [4184, 0]
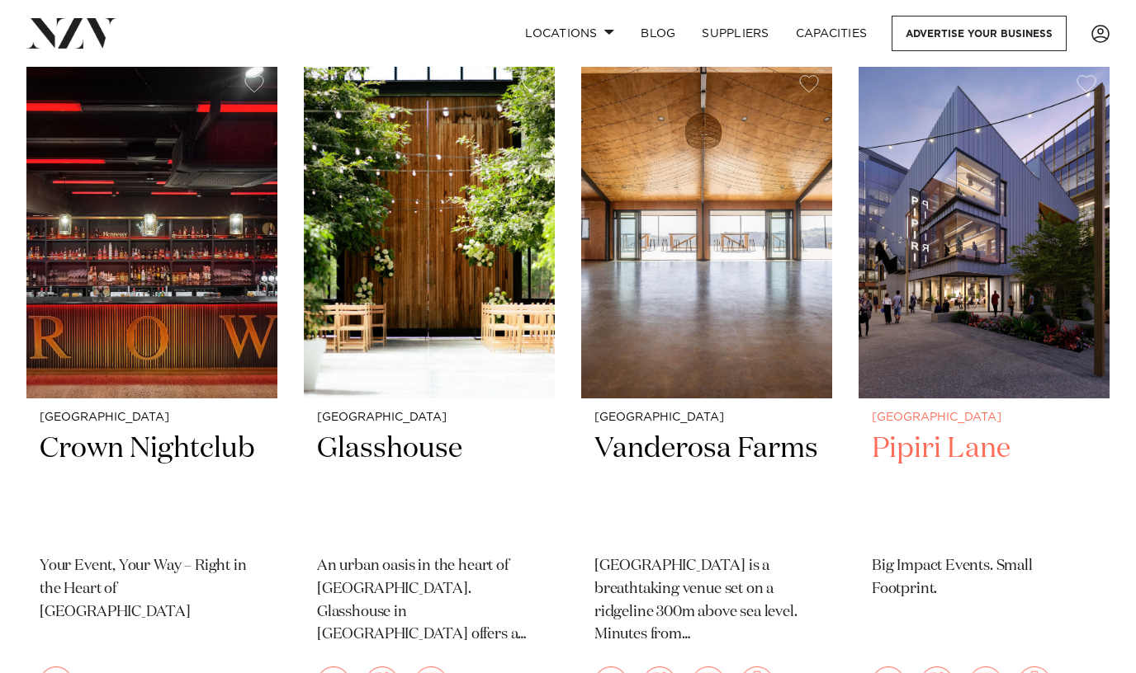
click at [914, 431] on h2 "Pipiri Lane" at bounding box center [984, 486] width 224 height 111
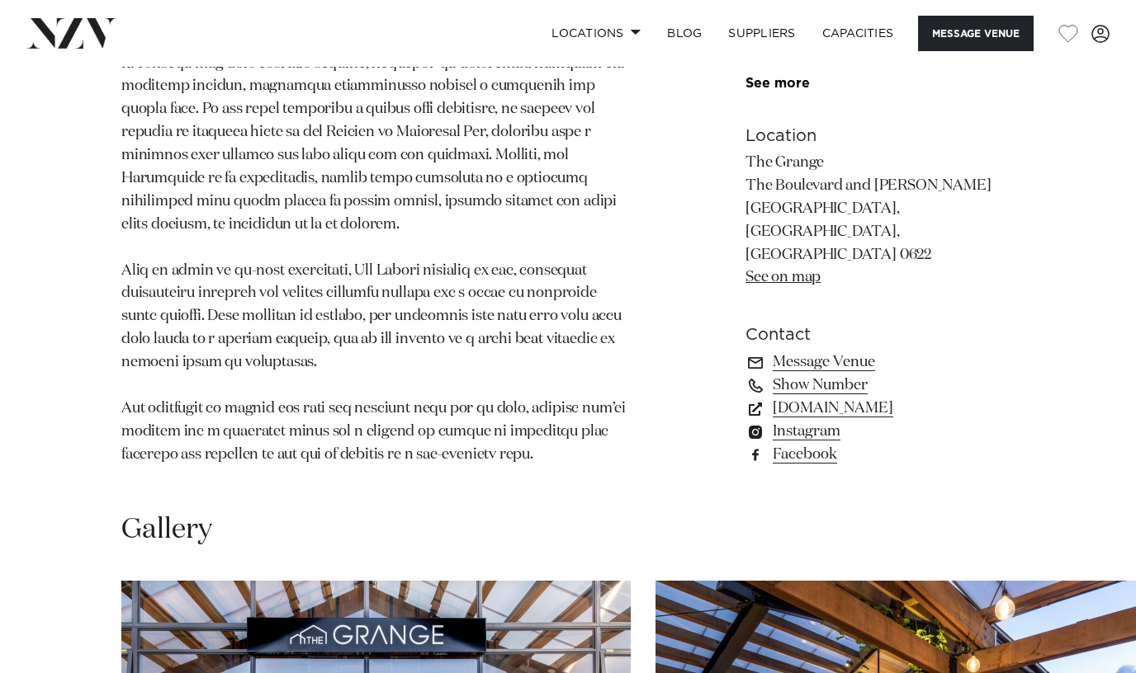
scroll to position [1108, 0]
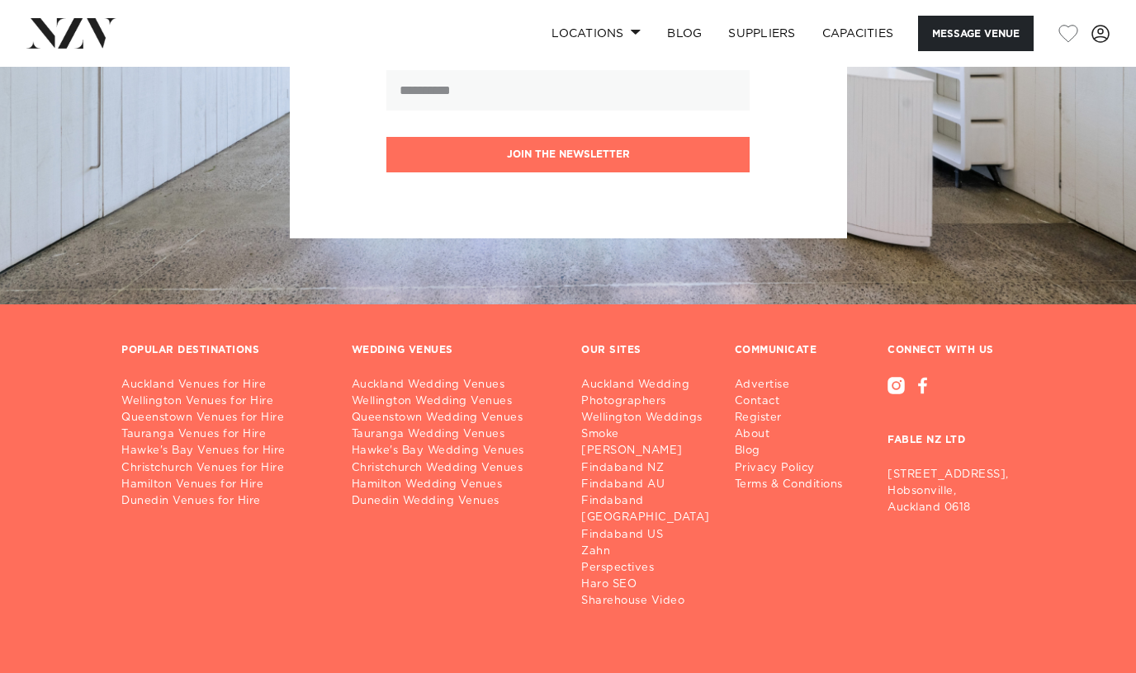
scroll to position [3594, 0]
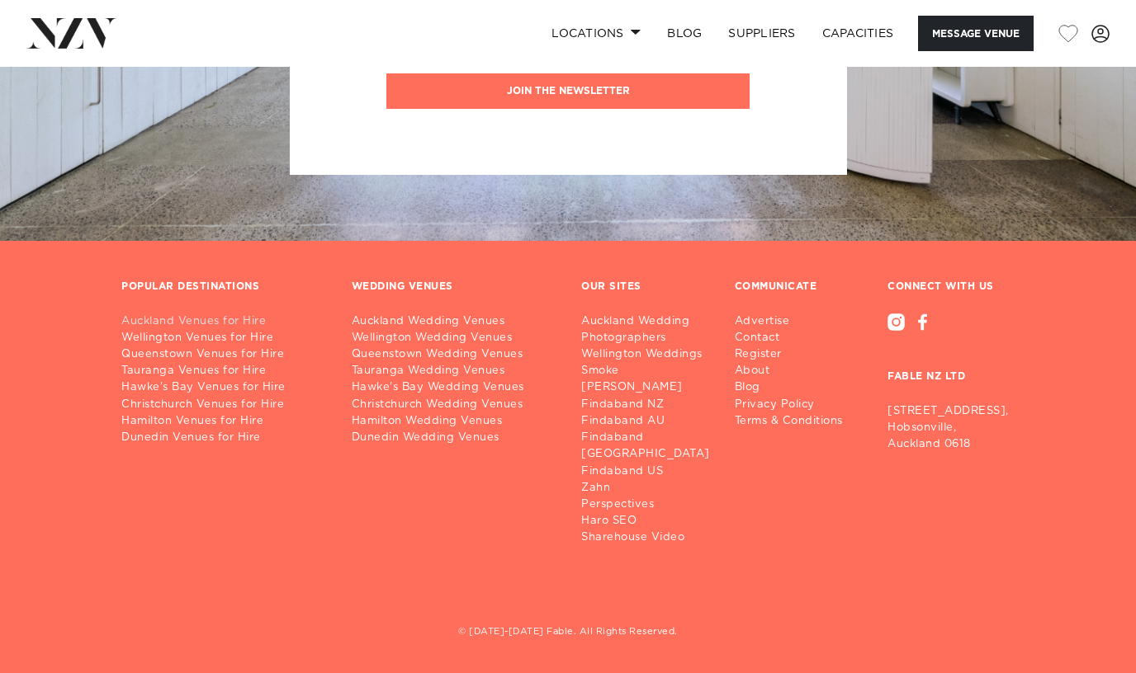
click at [214, 315] on link "Auckland Venues for Hire" at bounding box center [223, 322] width 204 height 17
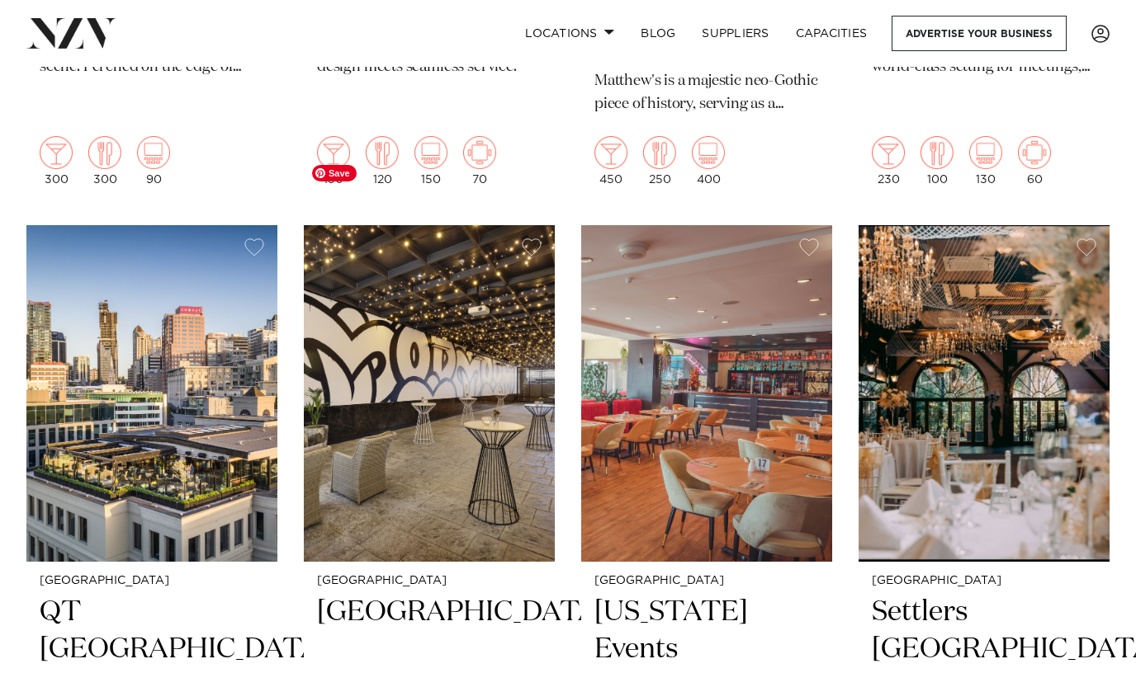
scroll to position [1263, 0]
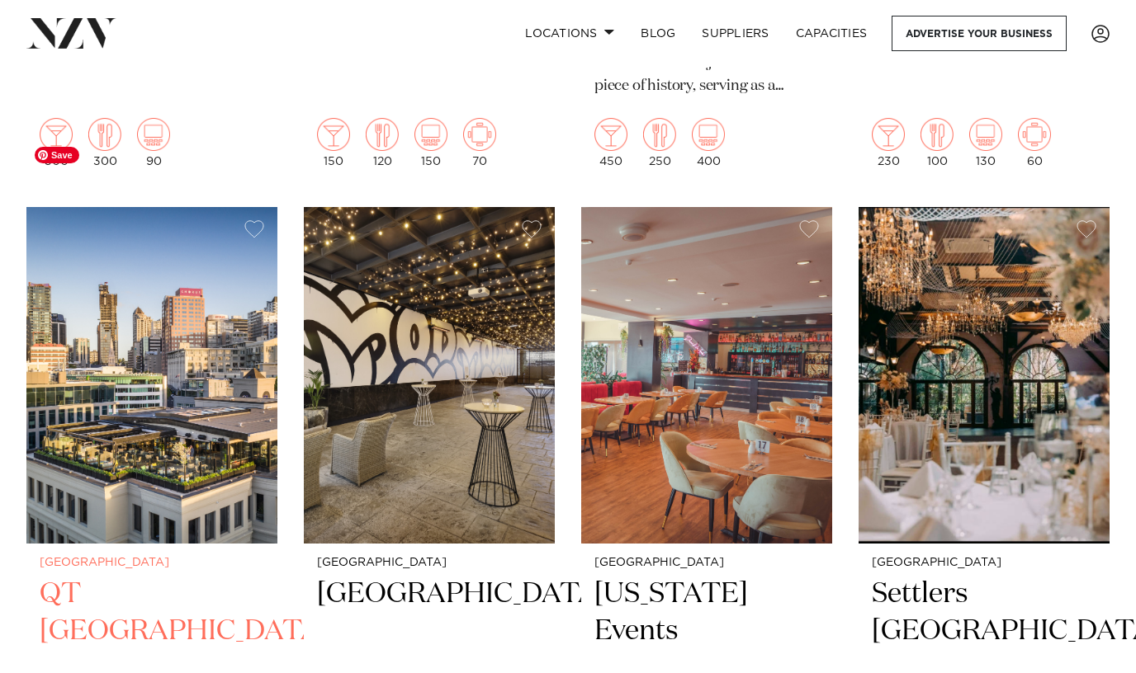
click at [185, 399] on img at bounding box center [151, 375] width 251 height 337
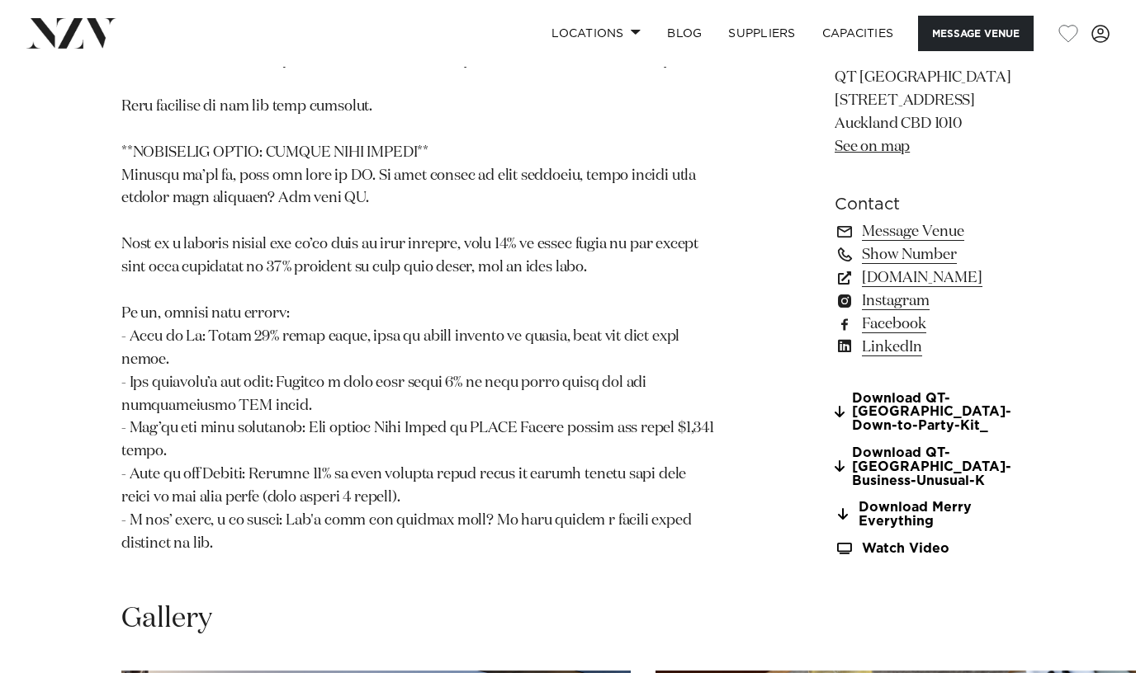
scroll to position [1686, 0]
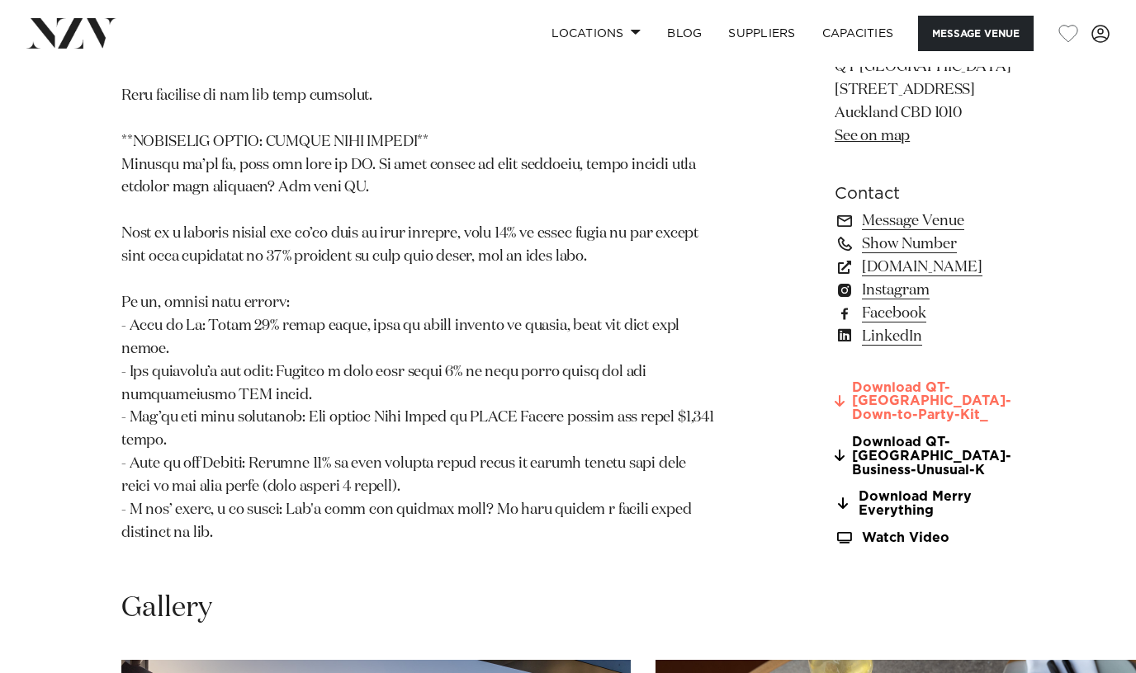
click at [871, 423] on link "Download QT-[GEOGRAPHIC_DATA]-Down-to-Party-Kit_" at bounding box center [927, 401] width 187 height 41
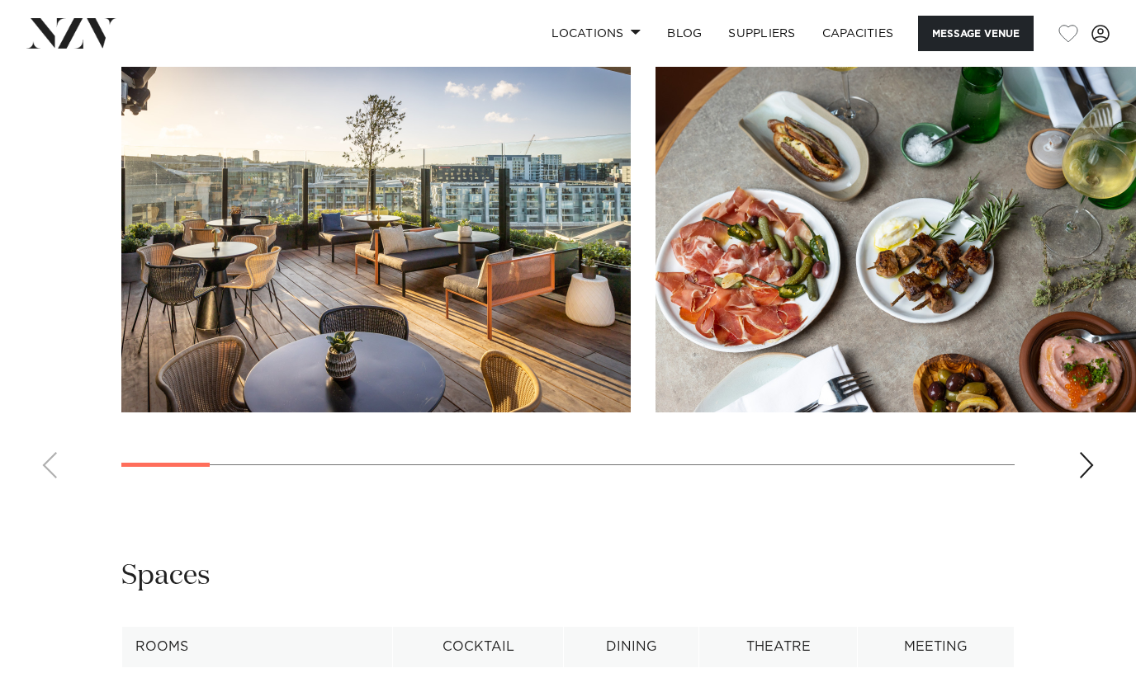
scroll to position [2308, 0]
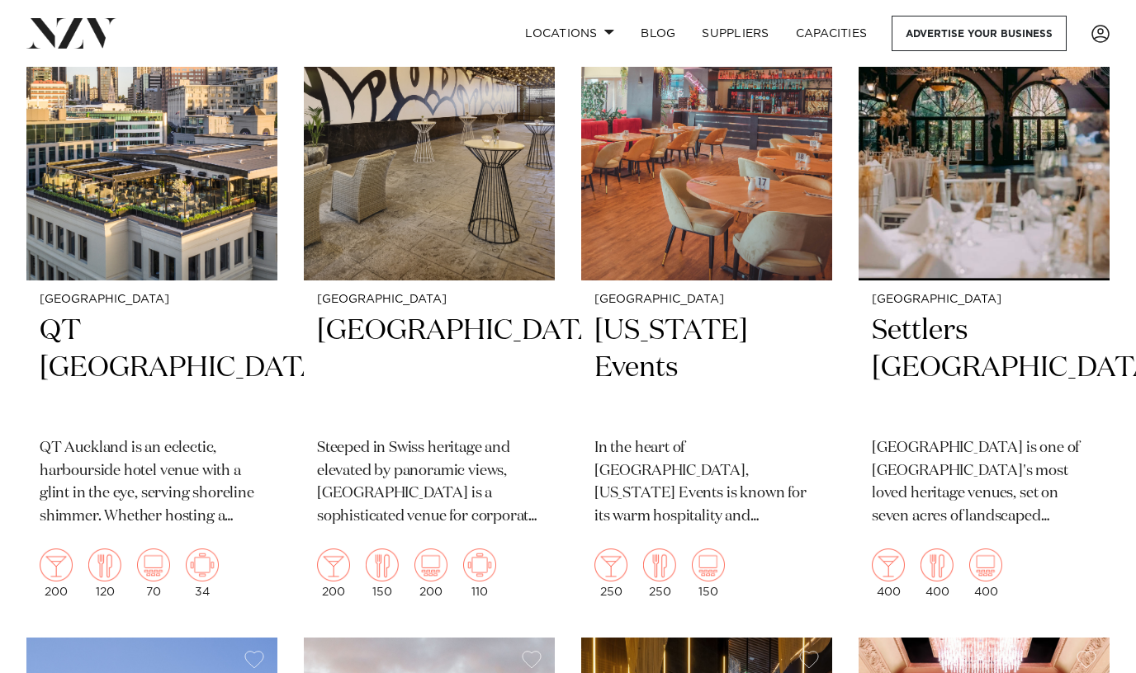
scroll to position [1695, 0]
